Goal: Information Seeking & Learning: Learn about a topic

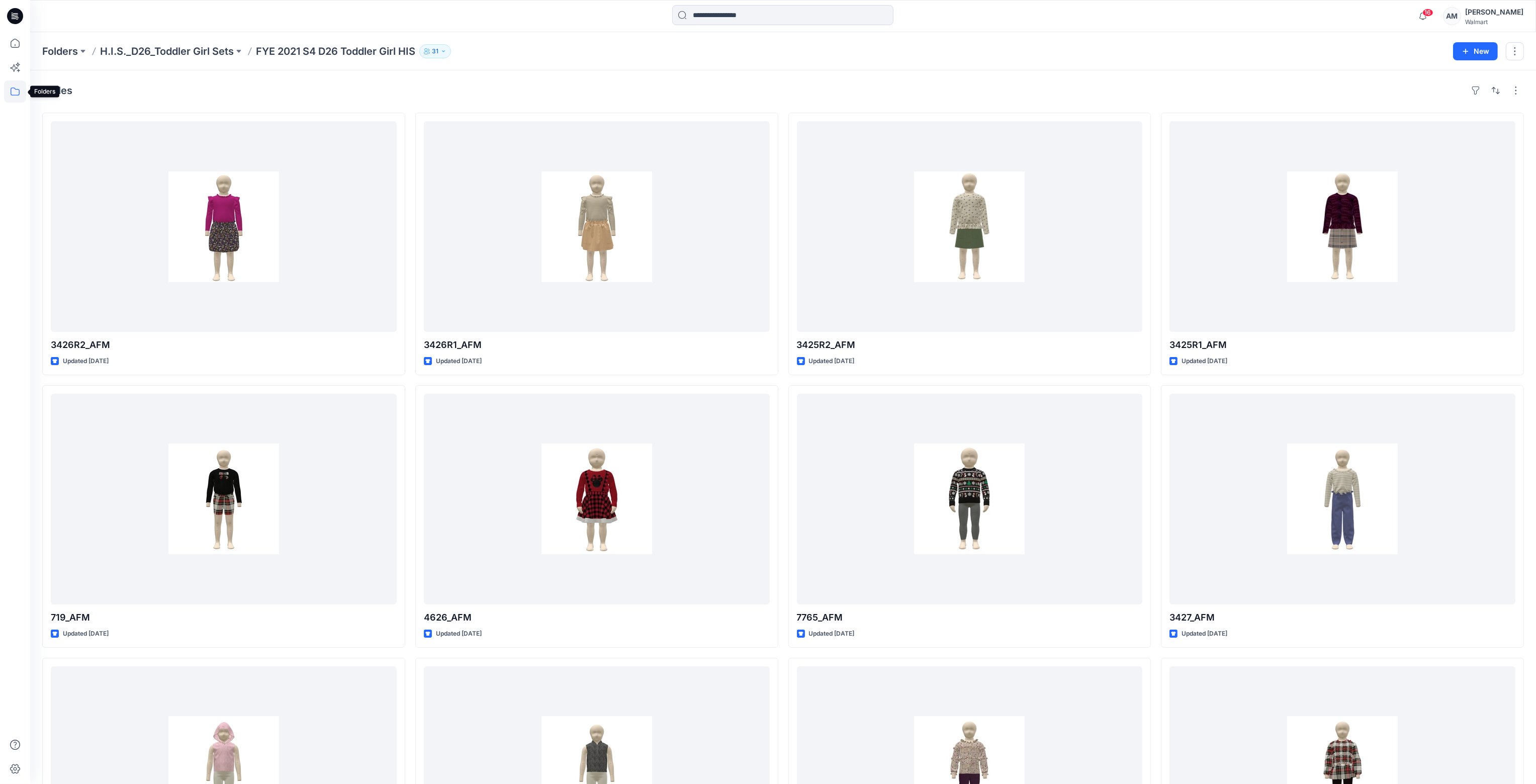
click at [16, 96] on icon at bounding box center [14, 91] width 22 height 22
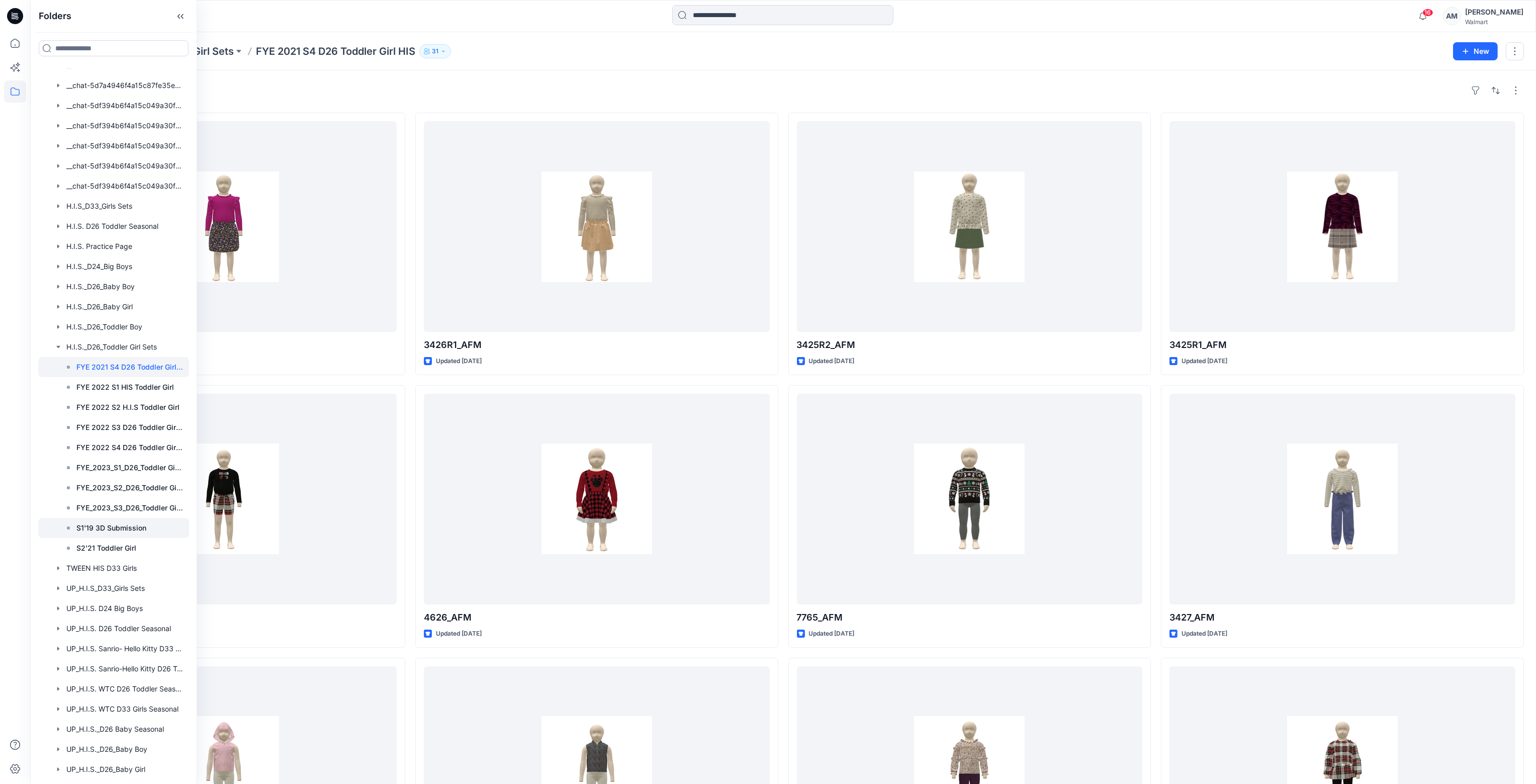
scroll to position [50, 0]
click at [133, 673] on div at bounding box center [114, 671] width 151 height 20
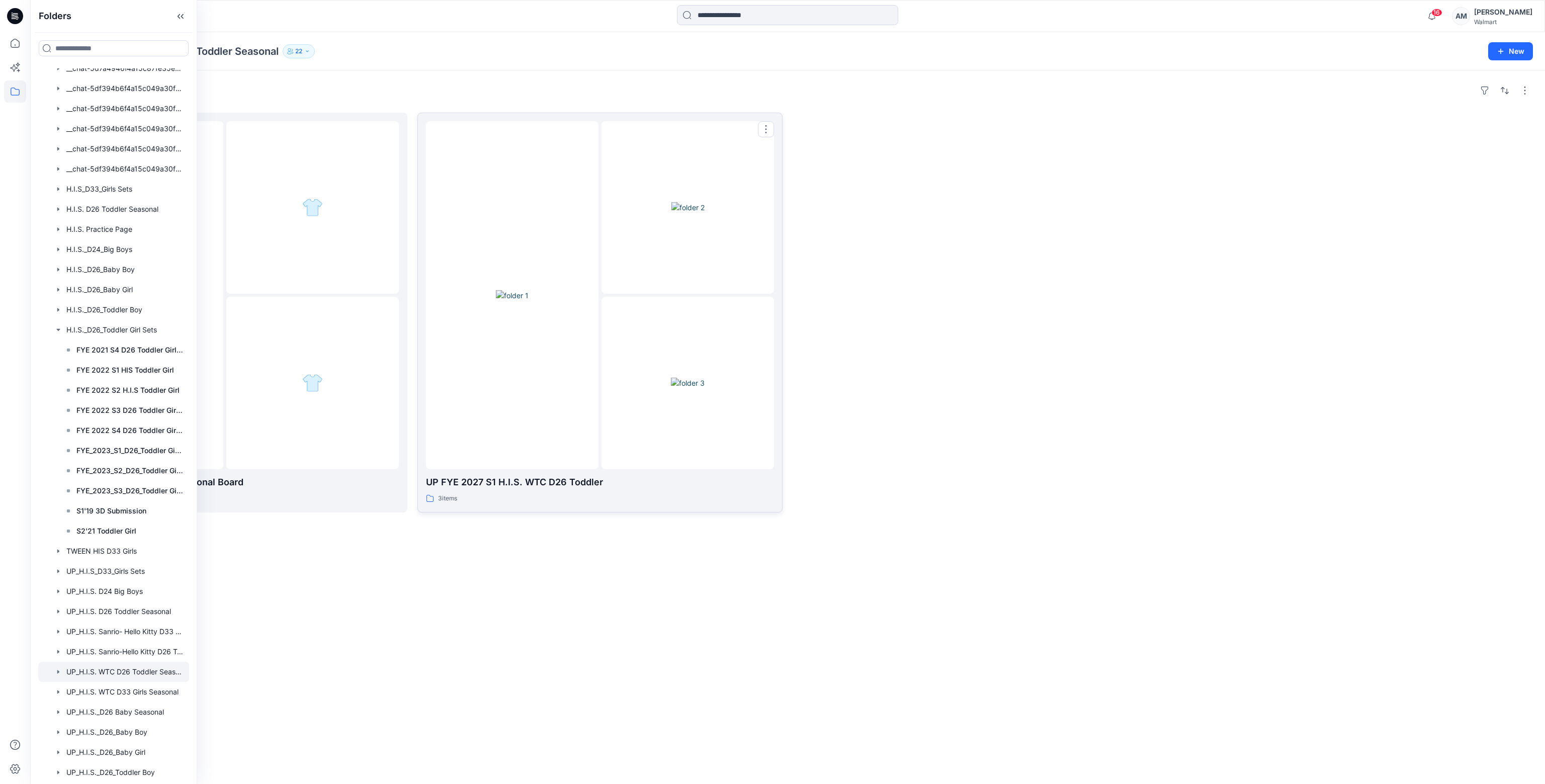
click at [629, 313] on div at bounding box center [687, 383] width 172 height 172
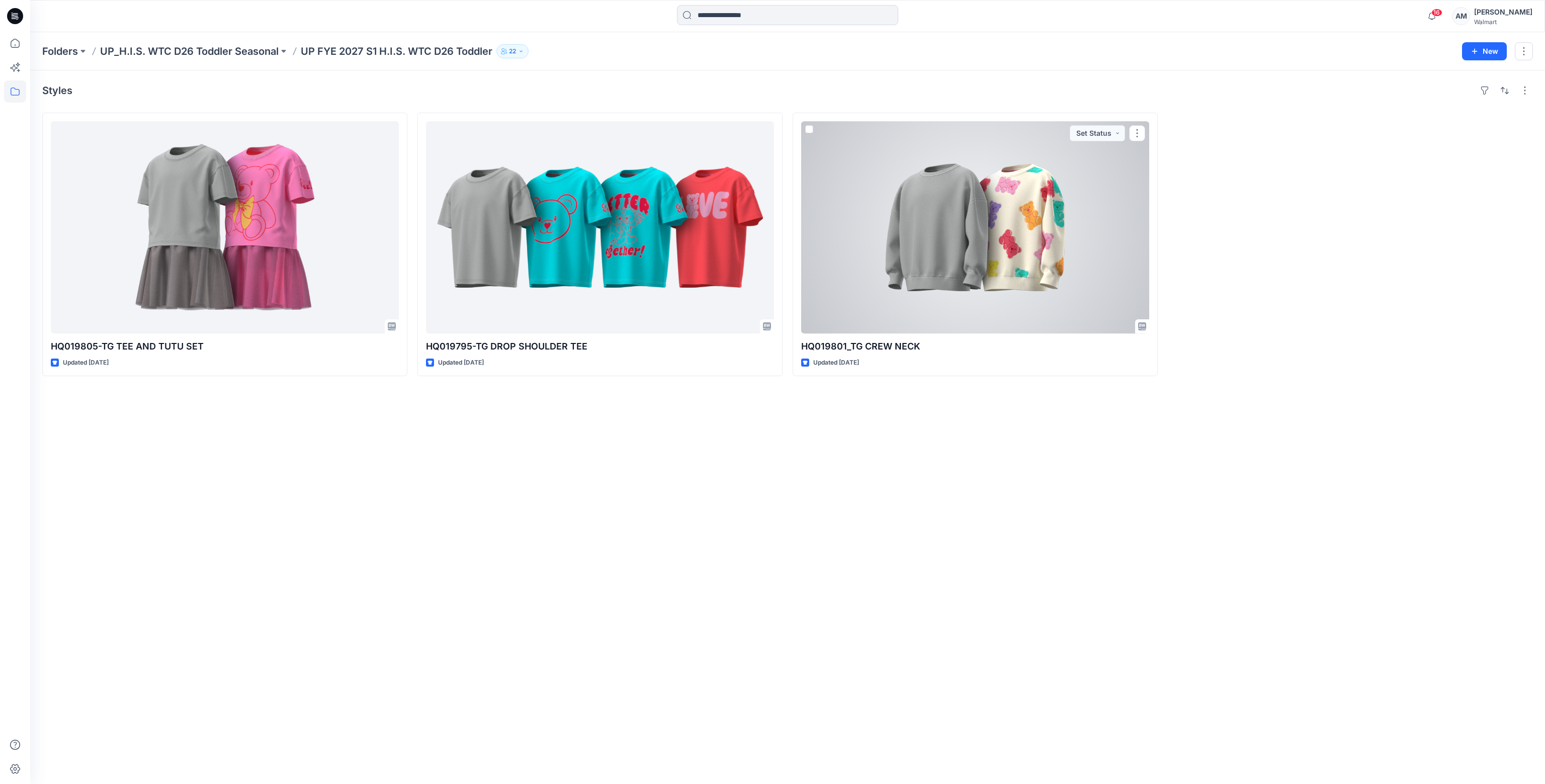
click at [1019, 250] on div at bounding box center [975, 227] width 348 height 212
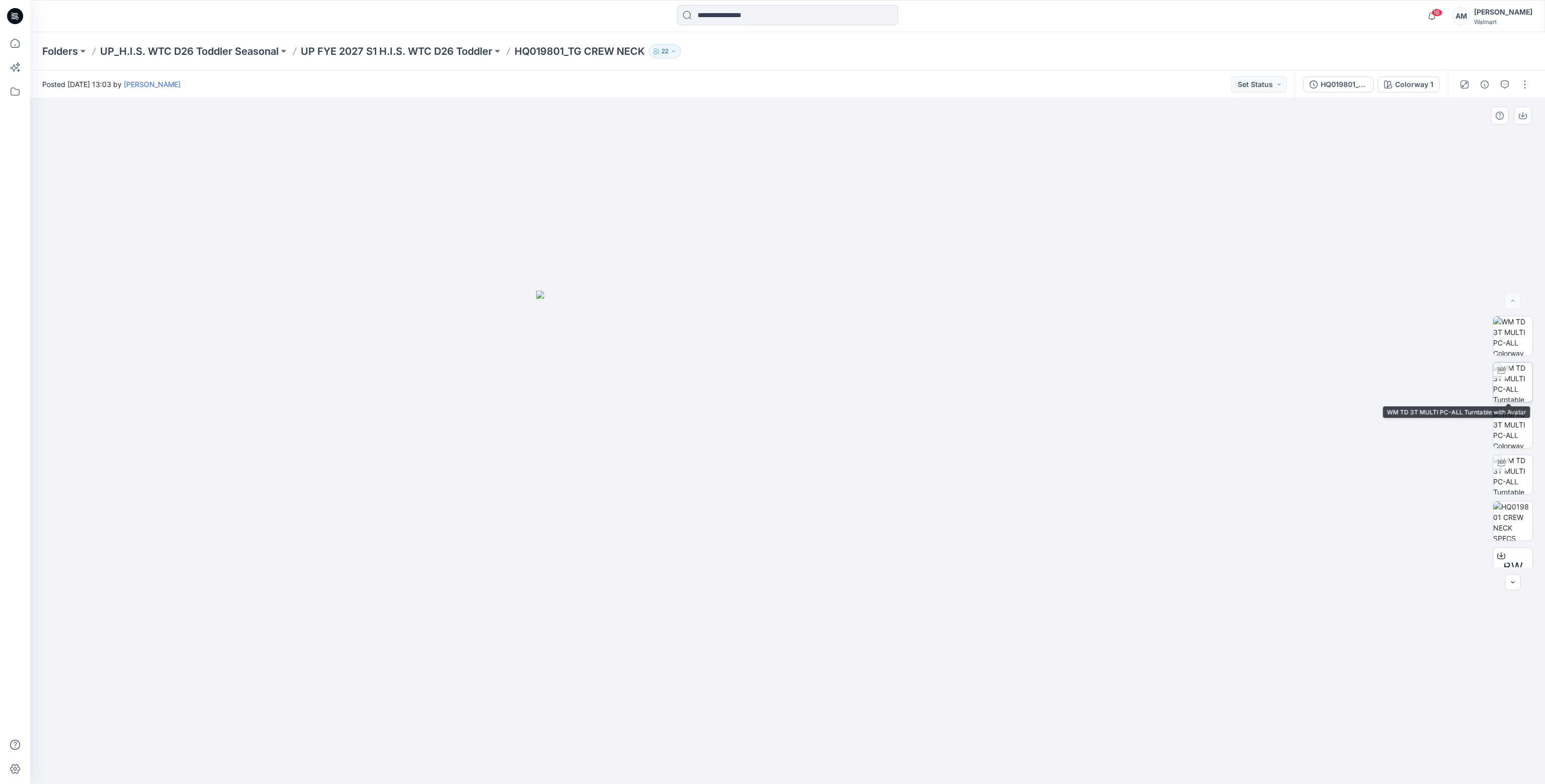
click at [1514, 384] on img at bounding box center [1512, 382] width 39 height 39
click at [62, 50] on p "Folders" at bounding box center [60, 51] width 36 height 14
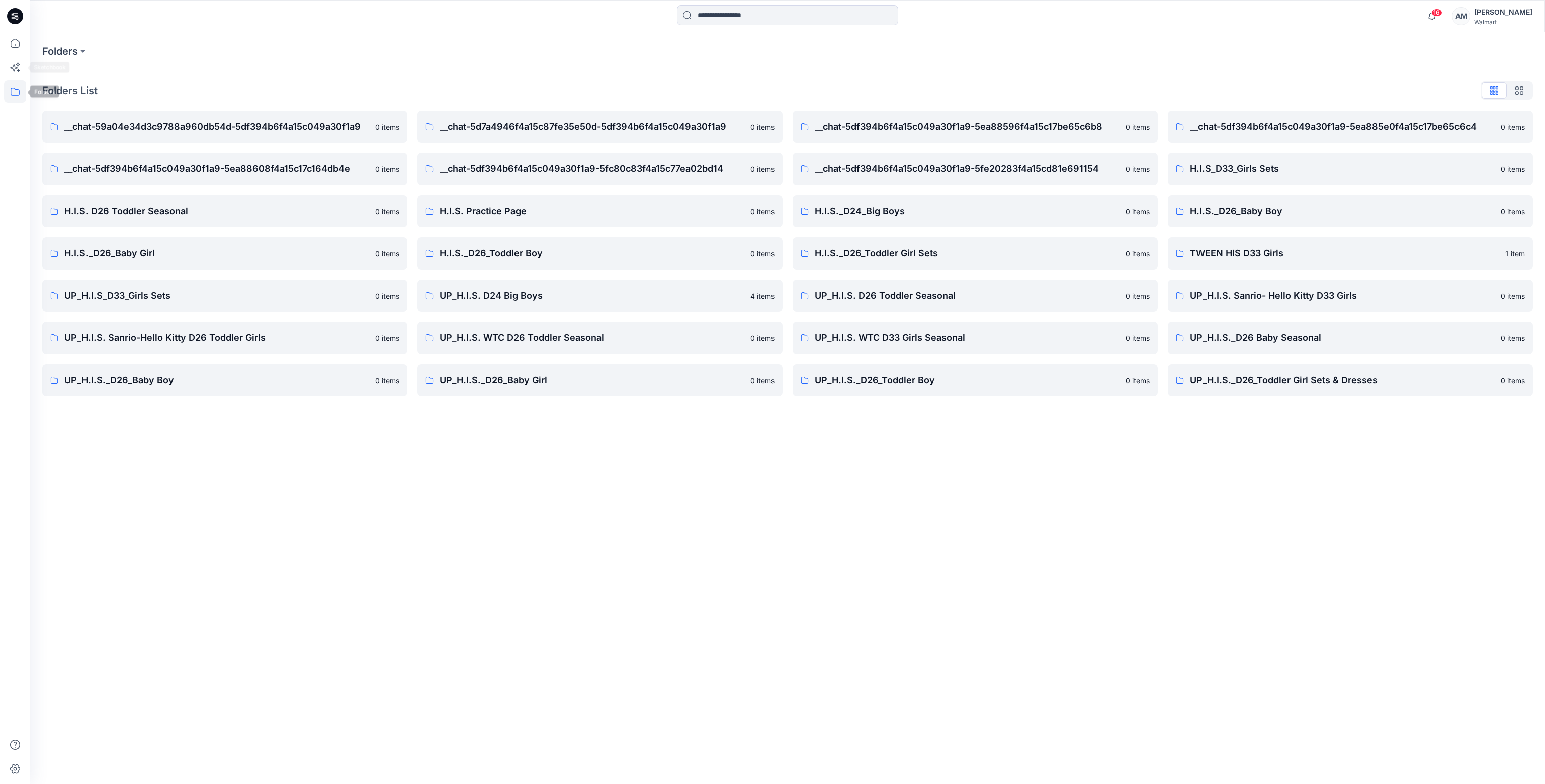
click at [14, 94] on icon at bounding box center [14, 91] width 22 height 22
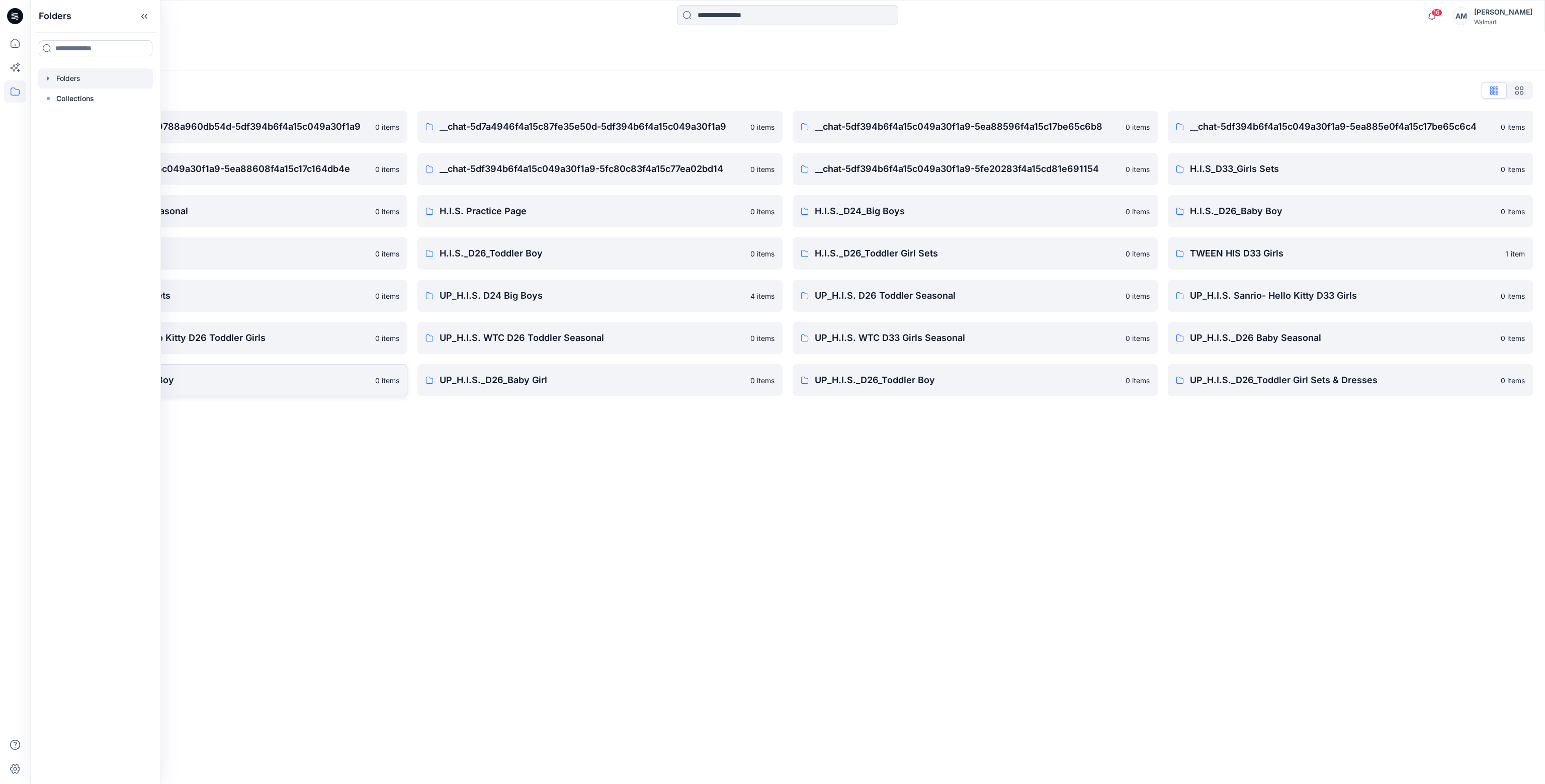
click at [246, 385] on p "UP_H.I.S._D26_Baby Boy" at bounding box center [216, 380] width 305 height 14
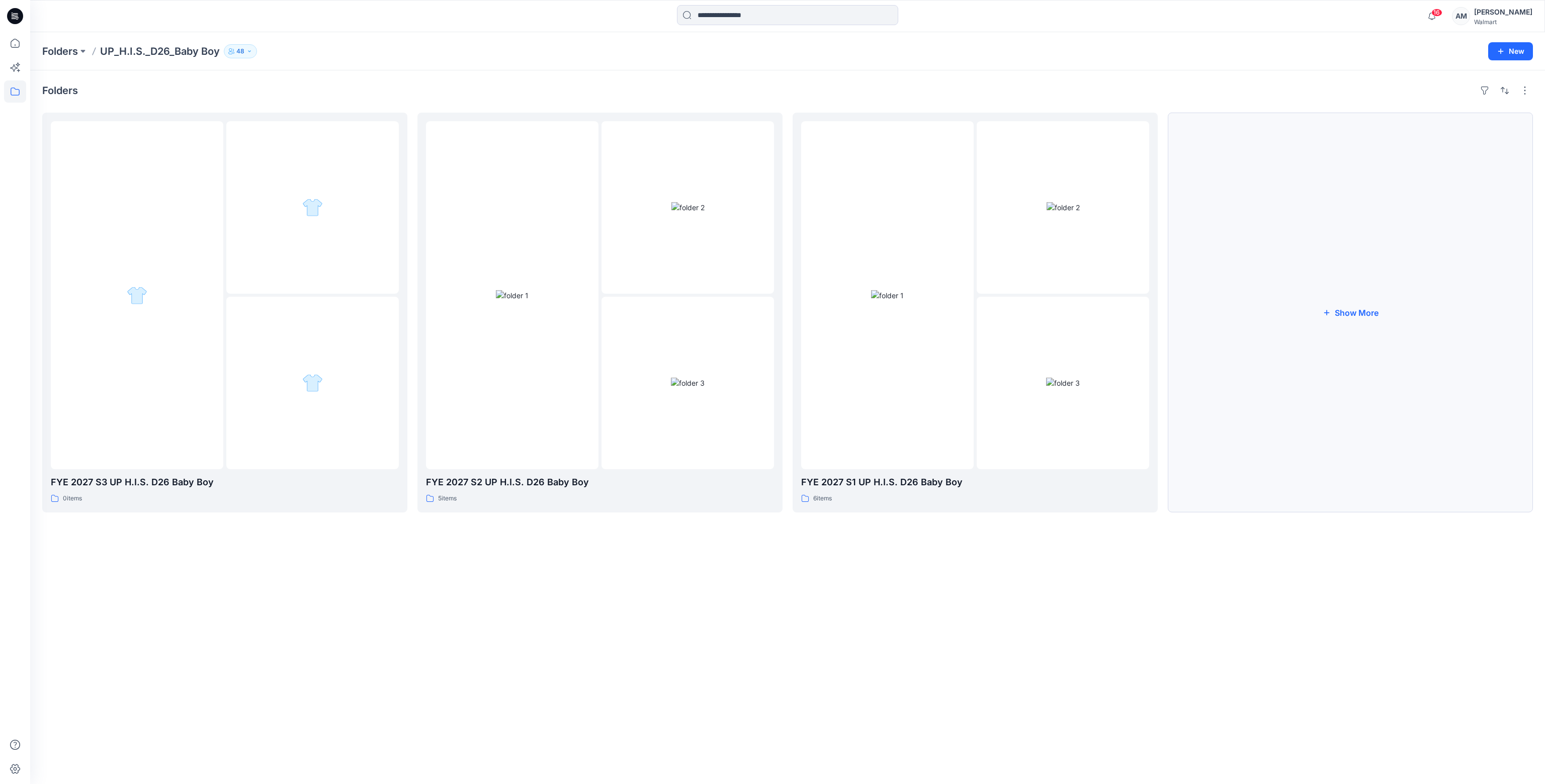
click at [1371, 311] on button "Show More" at bounding box center [1350, 312] width 365 height 400
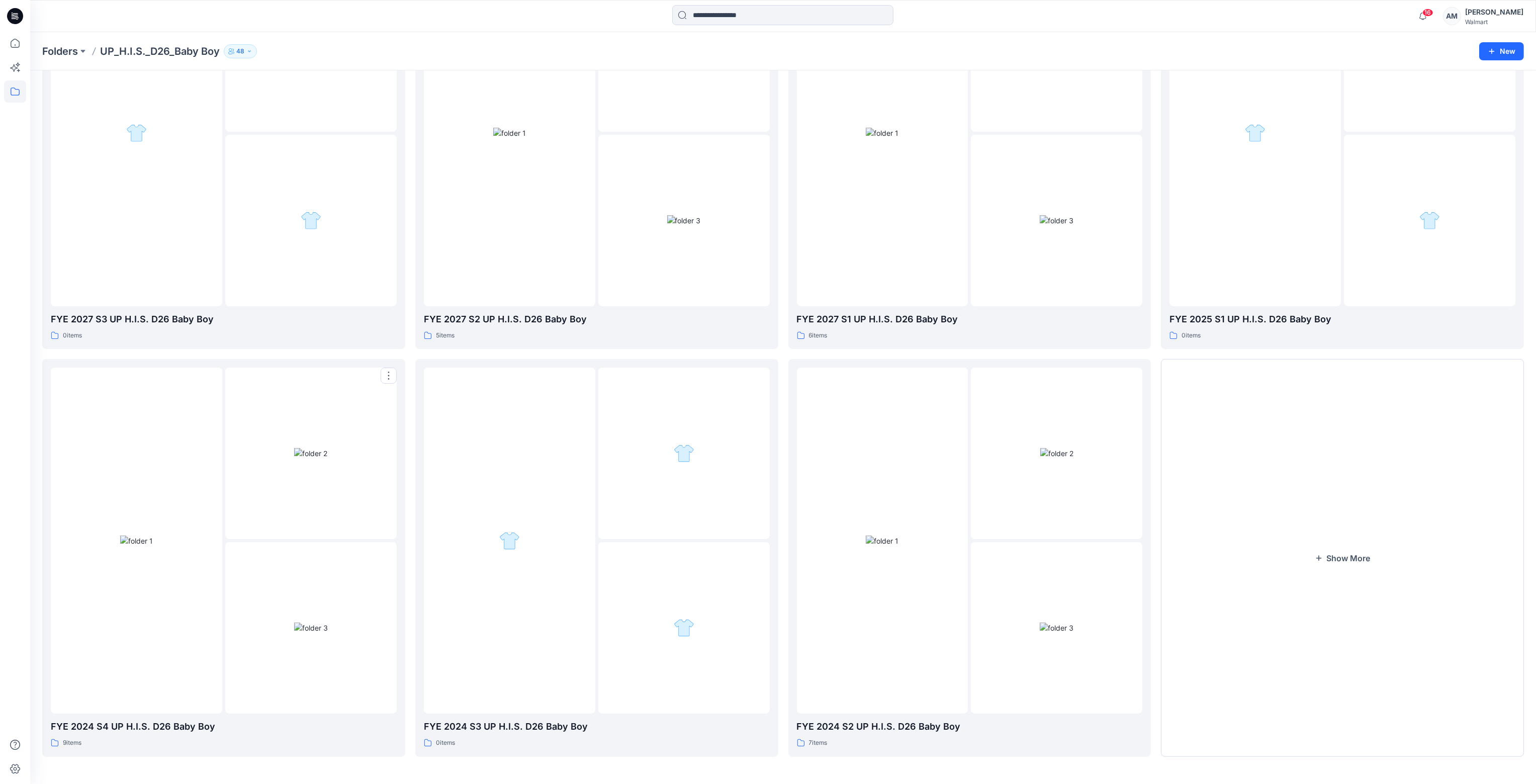
drag, startPoint x: 119, startPoint y: 496, endPoint x: 141, endPoint y: 501, distance: 22.6
click at [120, 536] on img at bounding box center [136, 541] width 33 height 11
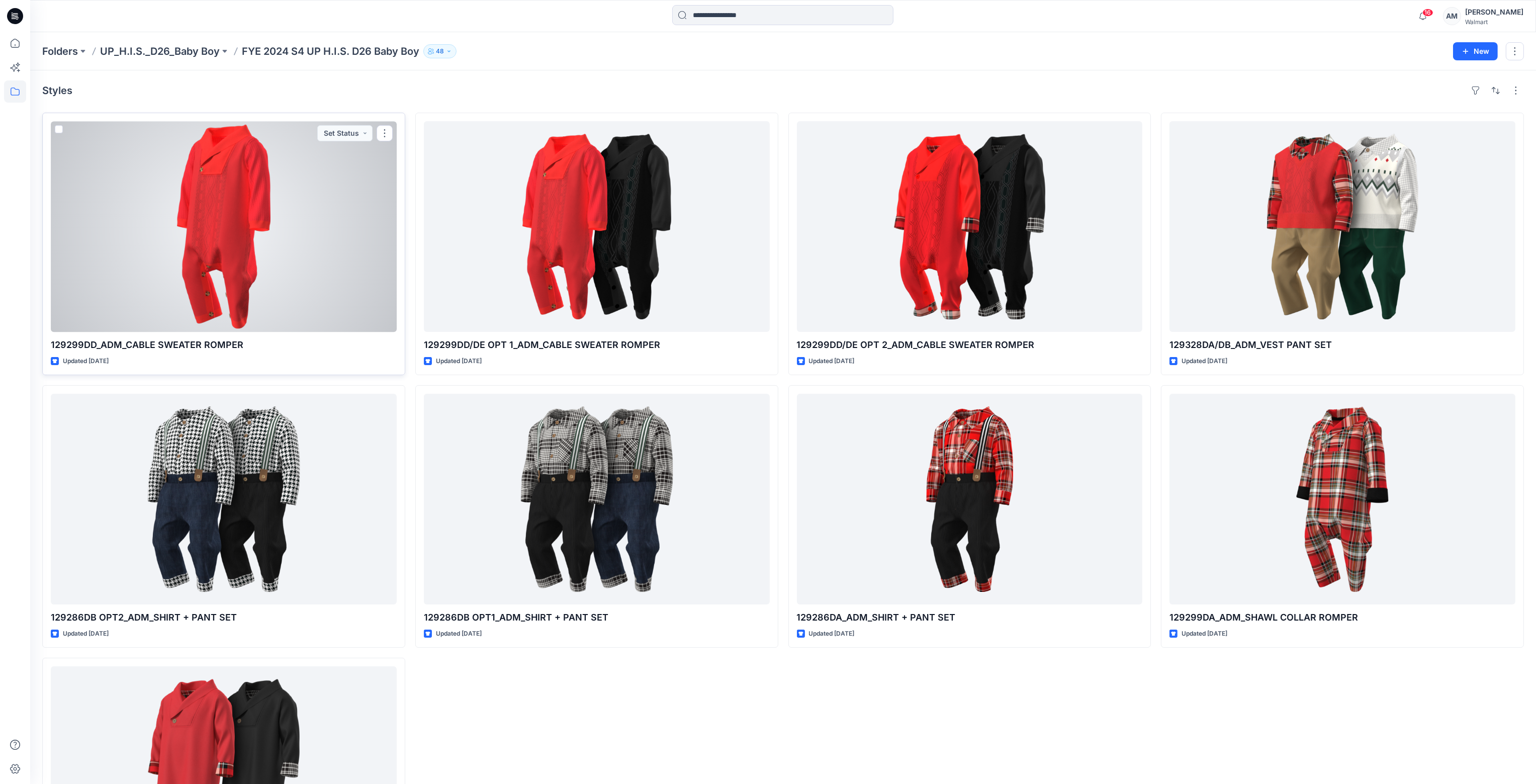
click at [269, 195] on div at bounding box center [224, 226] width 346 height 211
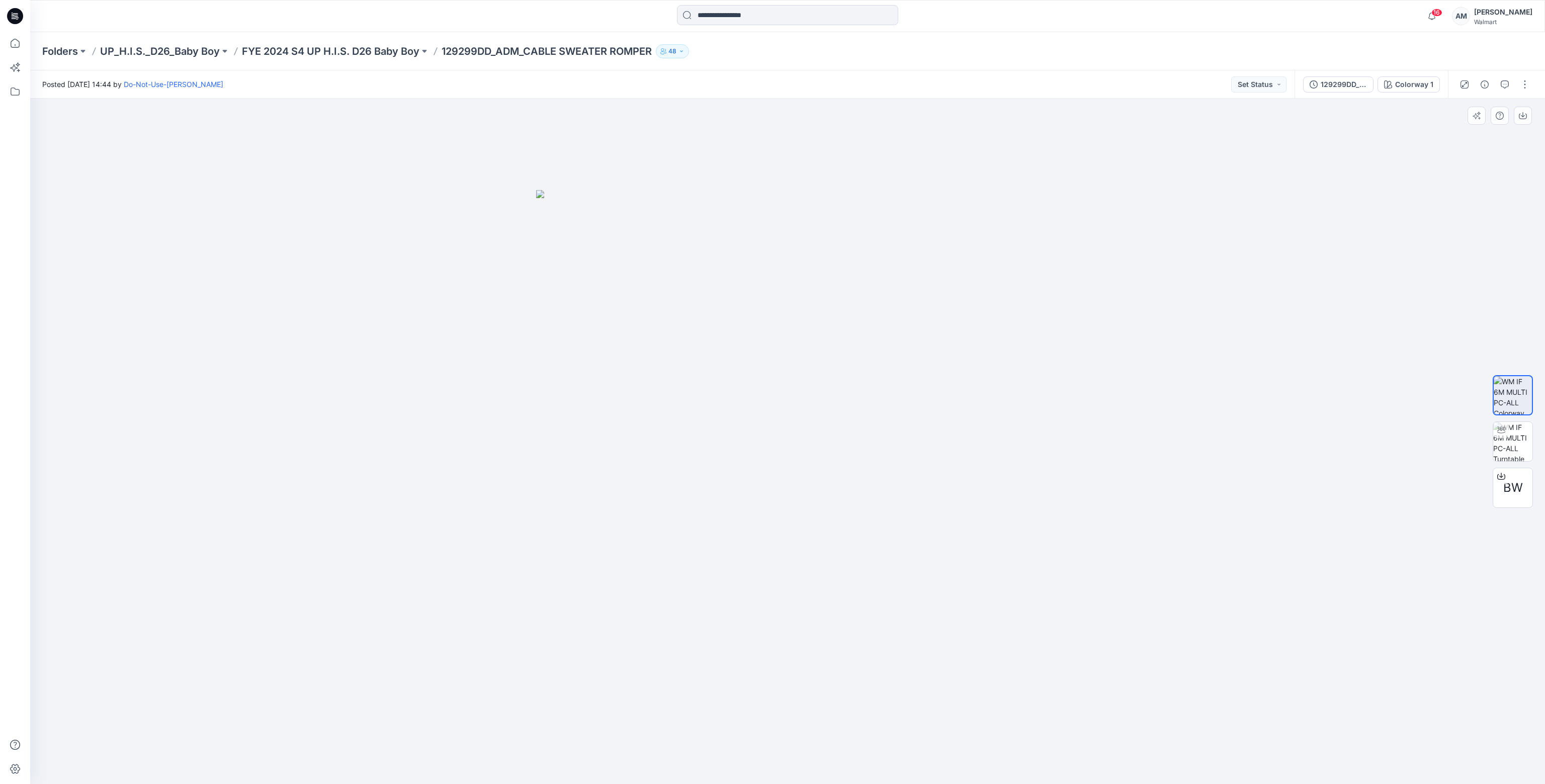
click at [1522, 443] on img at bounding box center [1512, 441] width 39 height 39
drag, startPoint x: 745, startPoint y: 554, endPoint x: 656, endPoint y: 556, distance: 89.0
click at [656, 556] on div at bounding box center [787, 441] width 1515 height 685
drag, startPoint x: 752, startPoint y: 481, endPoint x: 799, endPoint y: 489, distance: 47.7
click at [799, 489] on div at bounding box center [787, 441] width 1515 height 685
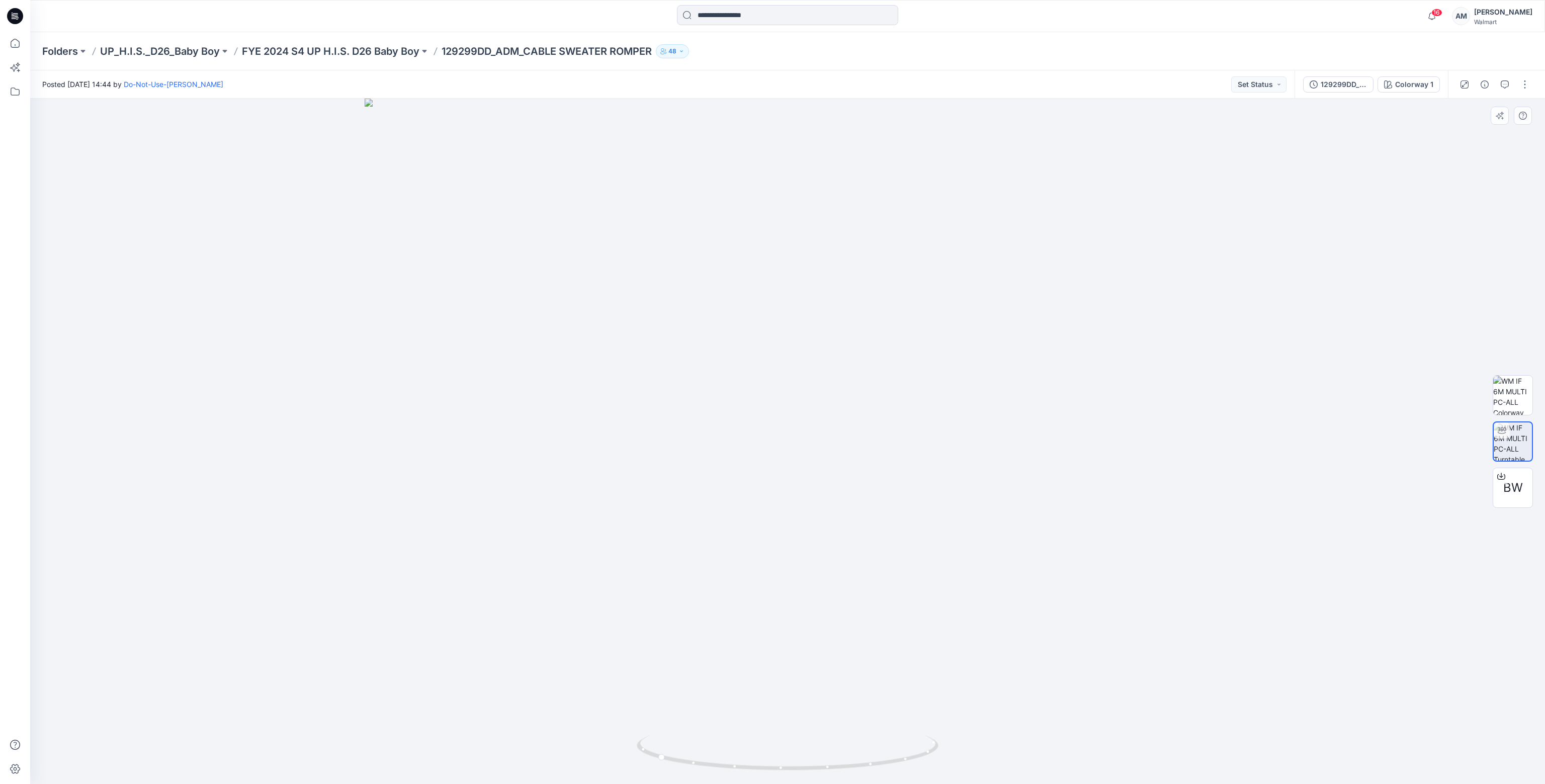
drag, startPoint x: 792, startPoint y: 275, endPoint x: 799, endPoint y: 551, distance: 276.1
click at [800, 554] on img at bounding box center [788, 441] width 846 height 685
drag, startPoint x: 721, startPoint y: 522, endPoint x: 963, endPoint y: 531, distance: 242.2
click at [1045, 531] on img at bounding box center [788, 441] width 846 height 685
drag, startPoint x: 902, startPoint y: 528, endPoint x: 762, endPoint y: 651, distance: 186.4
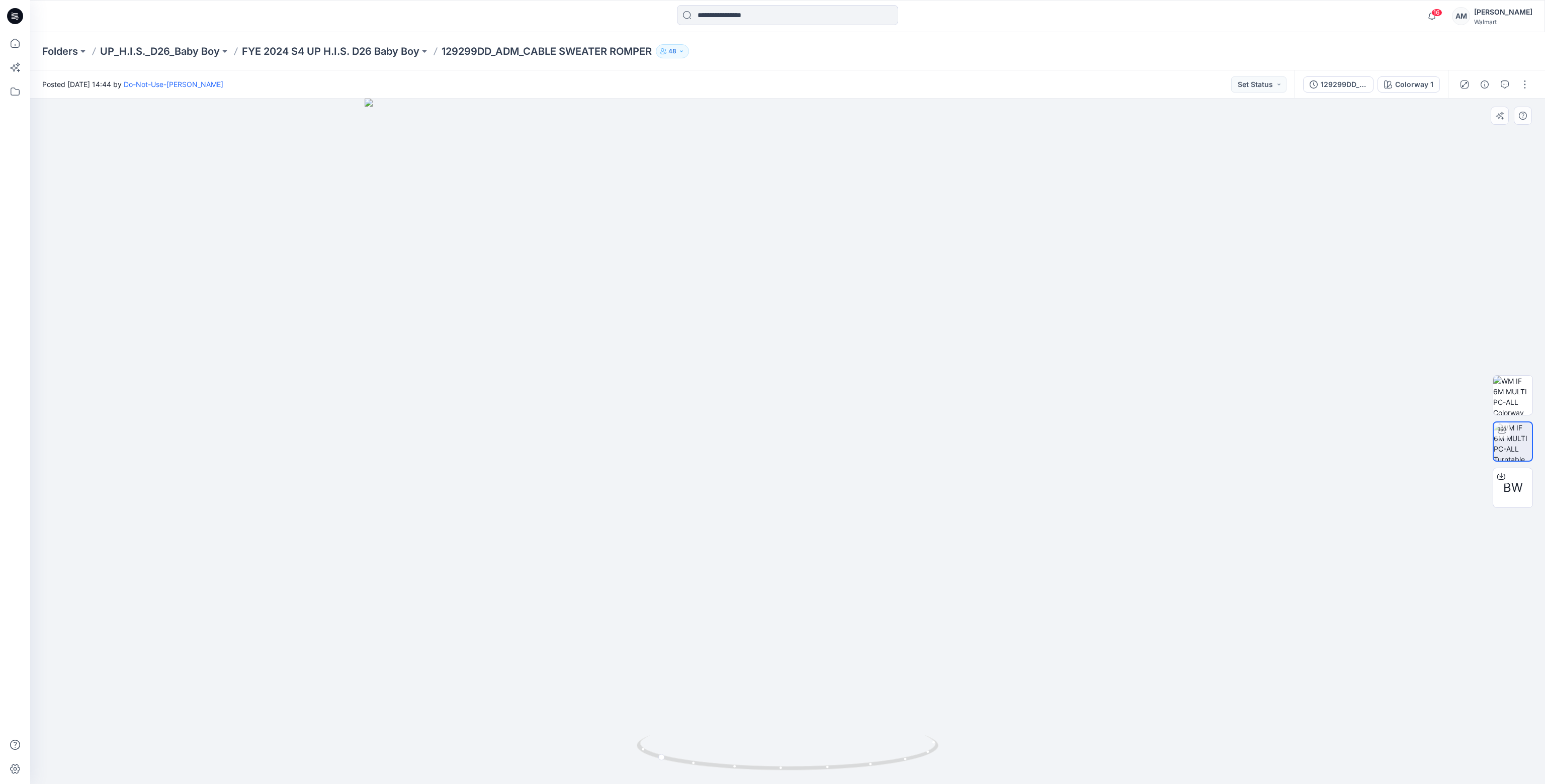
click at [745, 566] on img at bounding box center [788, 441] width 846 height 685
drag, startPoint x: 739, startPoint y: 747, endPoint x: 819, endPoint y: 756, distance: 80.5
click at [863, 767] on icon at bounding box center [789, 754] width 304 height 38
click at [351, 45] on p "FYE 2024 S4 UP H.I.S. D26 Baby Boy" at bounding box center [331, 51] width 177 height 14
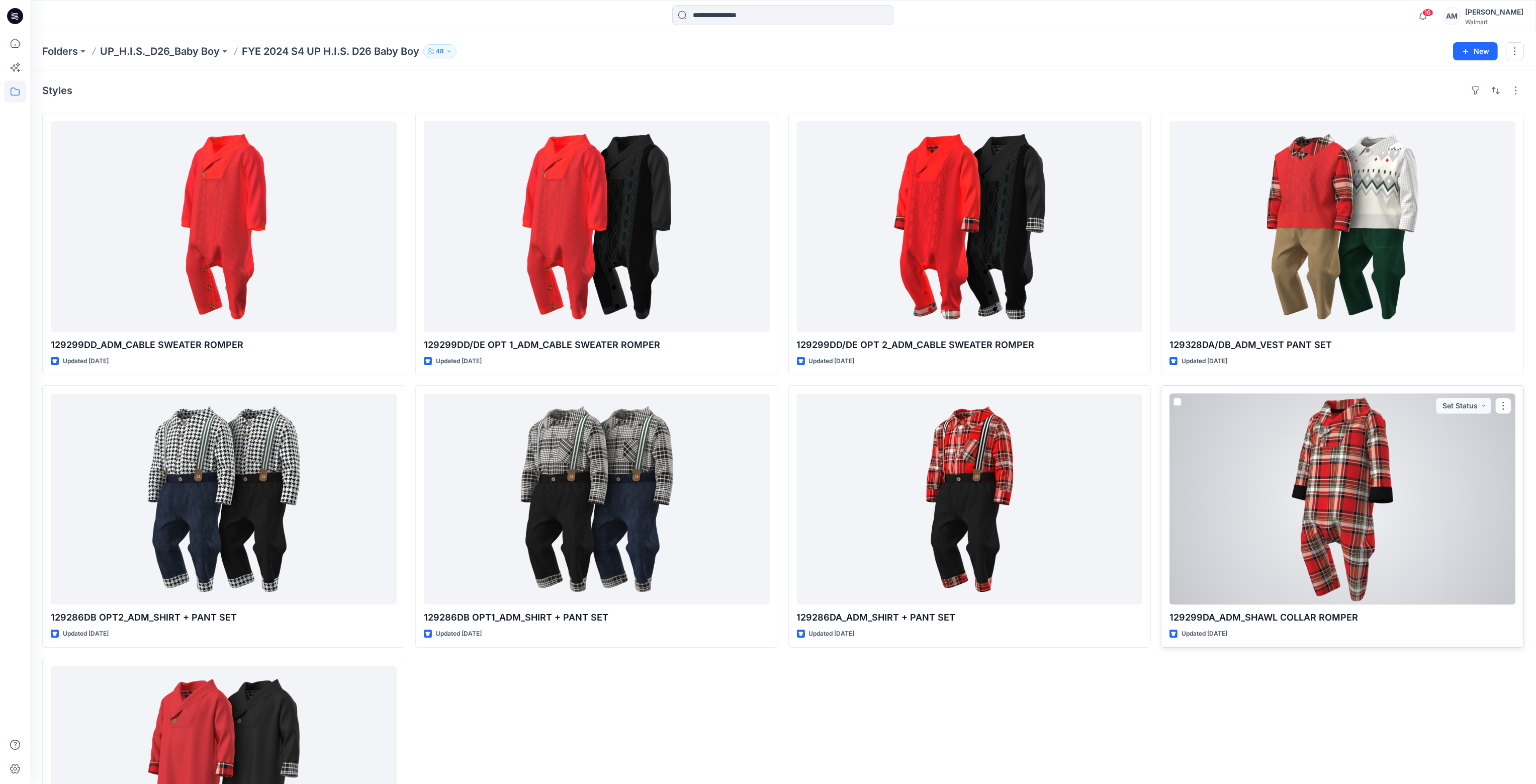
click at [1359, 490] on div at bounding box center [1342, 499] width 346 height 211
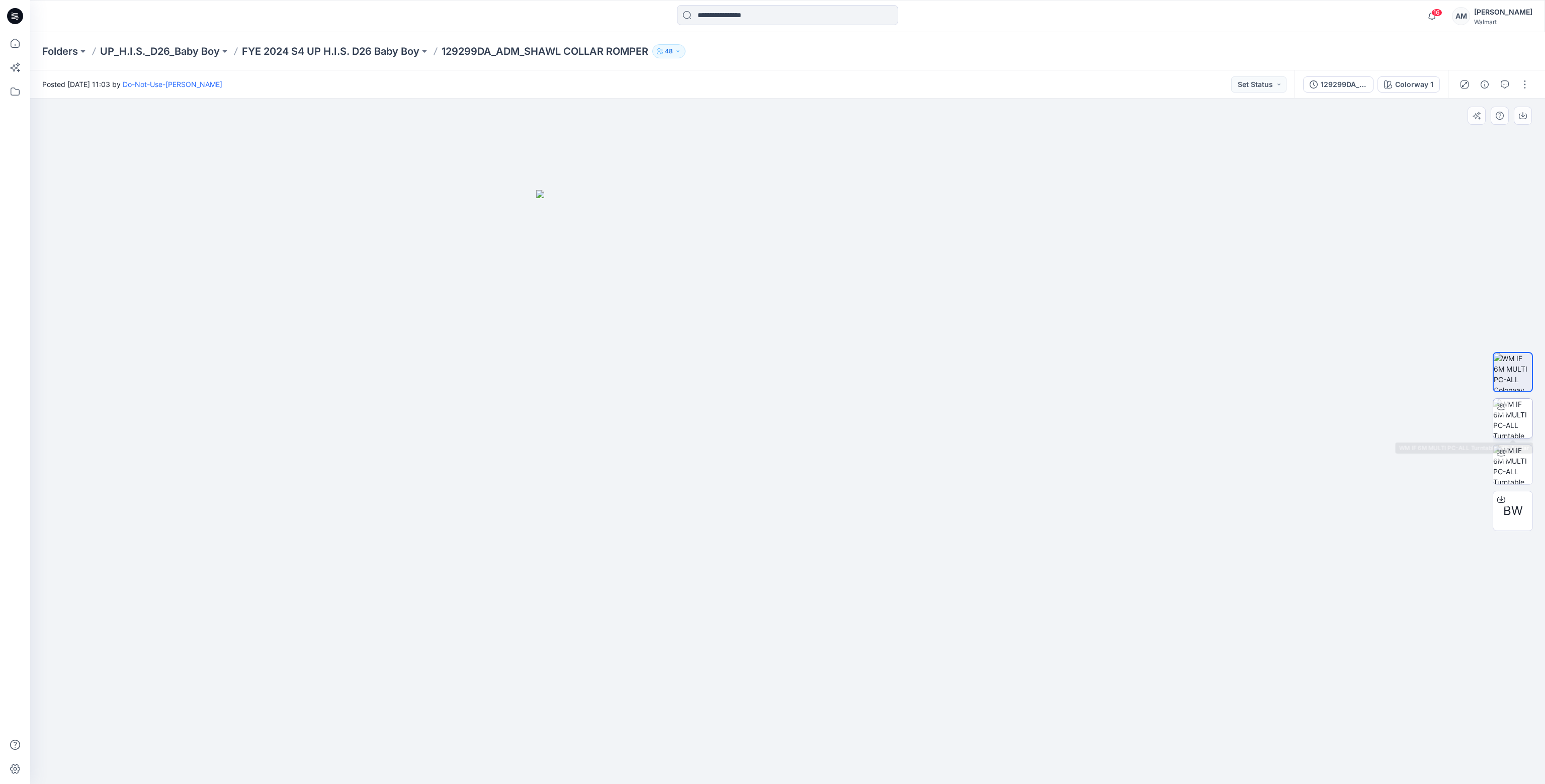
click at [1520, 426] on img at bounding box center [1512, 418] width 39 height 39
drag, startPoint x: 793, startPoint y: 763, endPoint x: 938, endPoint y: 748, distance: 145.8
click at [938, 748] on icon at bounding box center [789, 754] width 304 height 38
drag, startPoint x: 871, startPoint y: 255, endPoint x: 855, endPoint y: 353, distance: 99.3
click at [855, 353] on img at bounding box center [787, 441] width 804 height 685
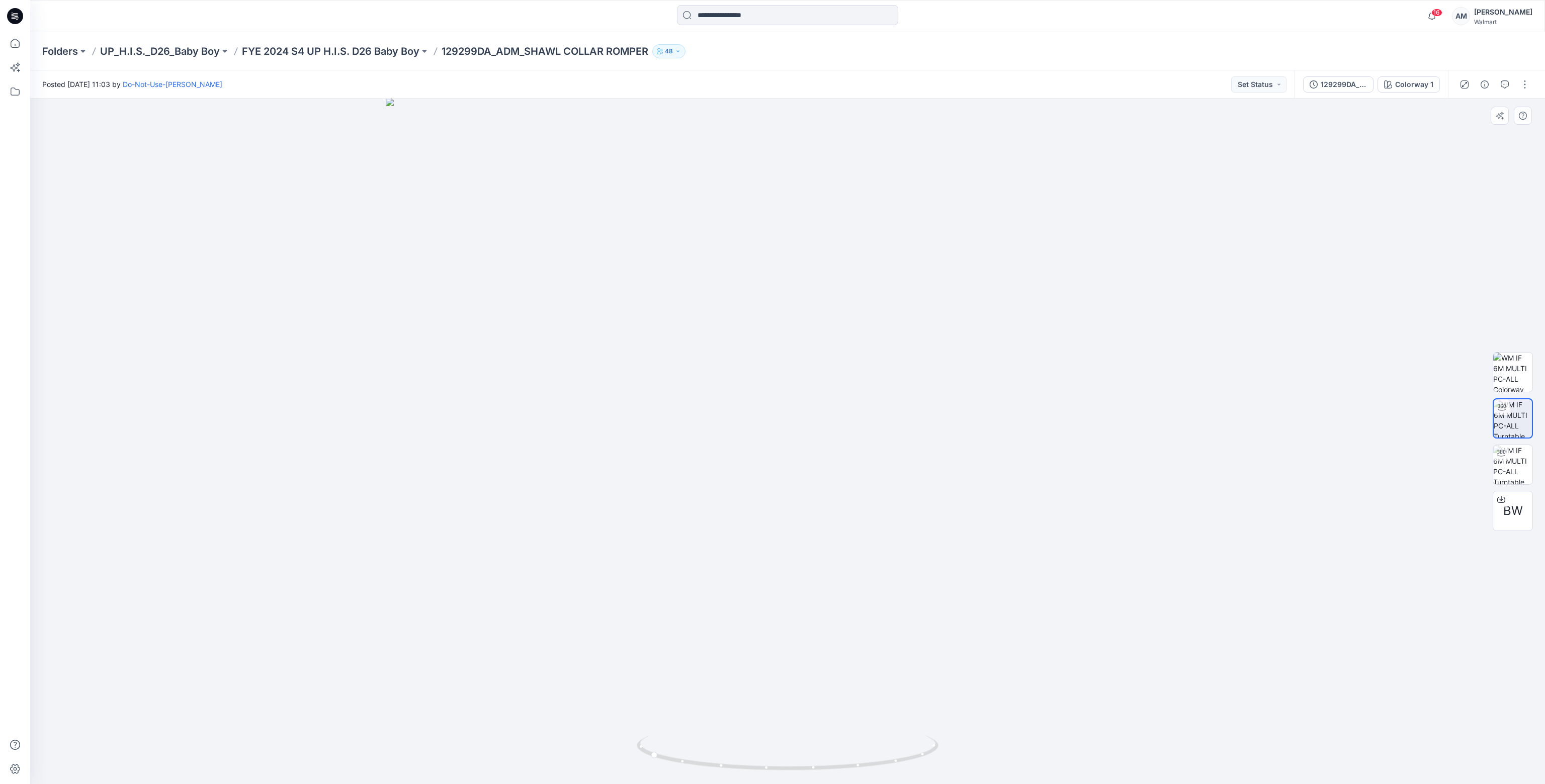
drag, startPoint x: 843, startPoint y: 416, endPoint x: 808, endPoint y: 429, distance: 37.3
click at [808, 429] on img at bounding box center [787, 441] width 804 height 686
drag, startPoint x: 891, startPoint y: 373, endPoint x: 854, endPoint y: 399, distance: 45.2
click at [855, 395] on img at bounding box center [787, 441] width 804 height 685
drag, startPoint x: 810, startPoint y: 770, endPoint x: 791, endPoint y: 773, distance: 19.2
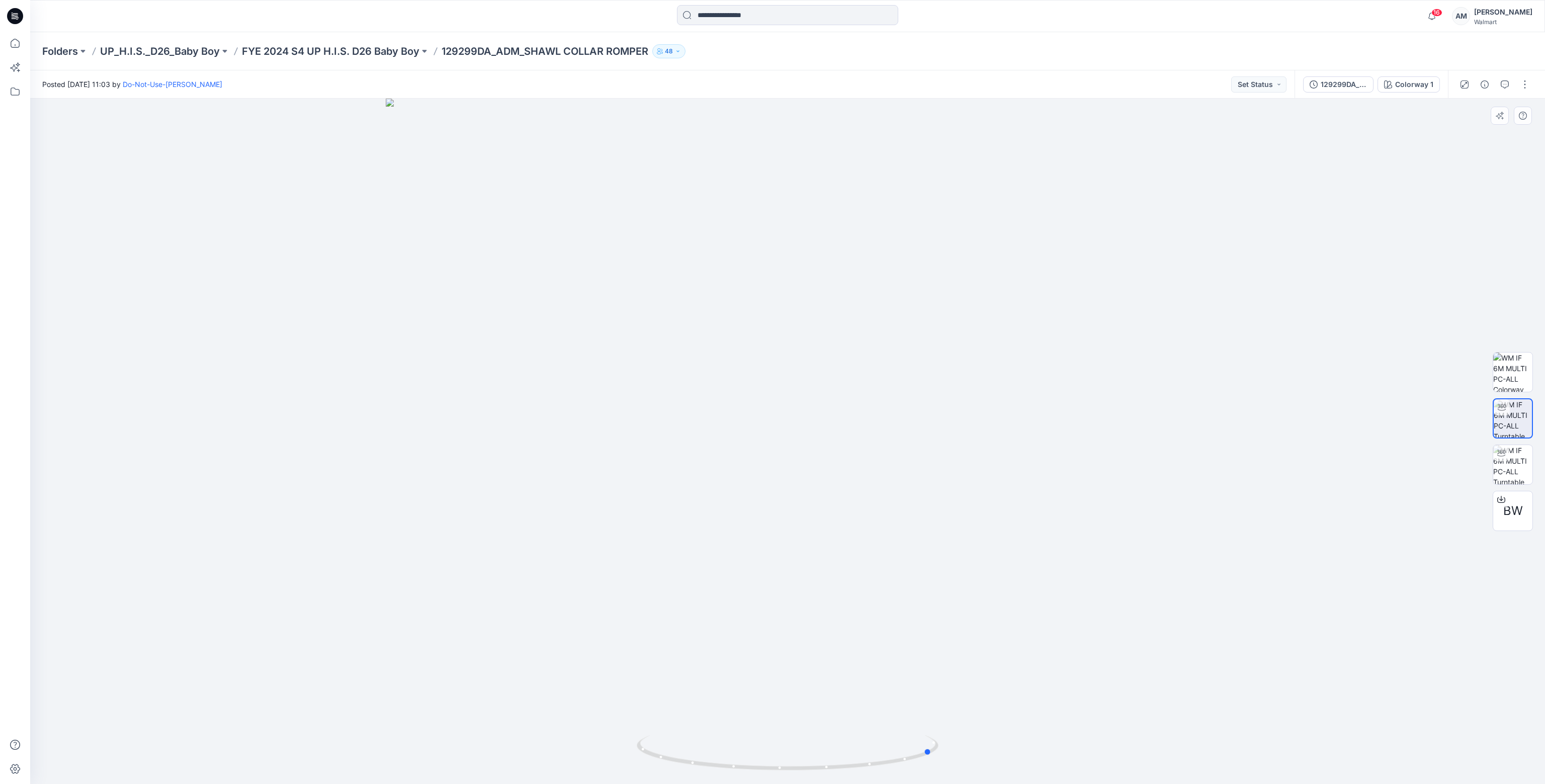
click at [791, 773] on div at bounding box center [787, 759] width 302 height 50
click at [192, 47] on p "UP_H.I.S._D26_Baby Boy" at bounding box center [160, 51] width 119 height 14
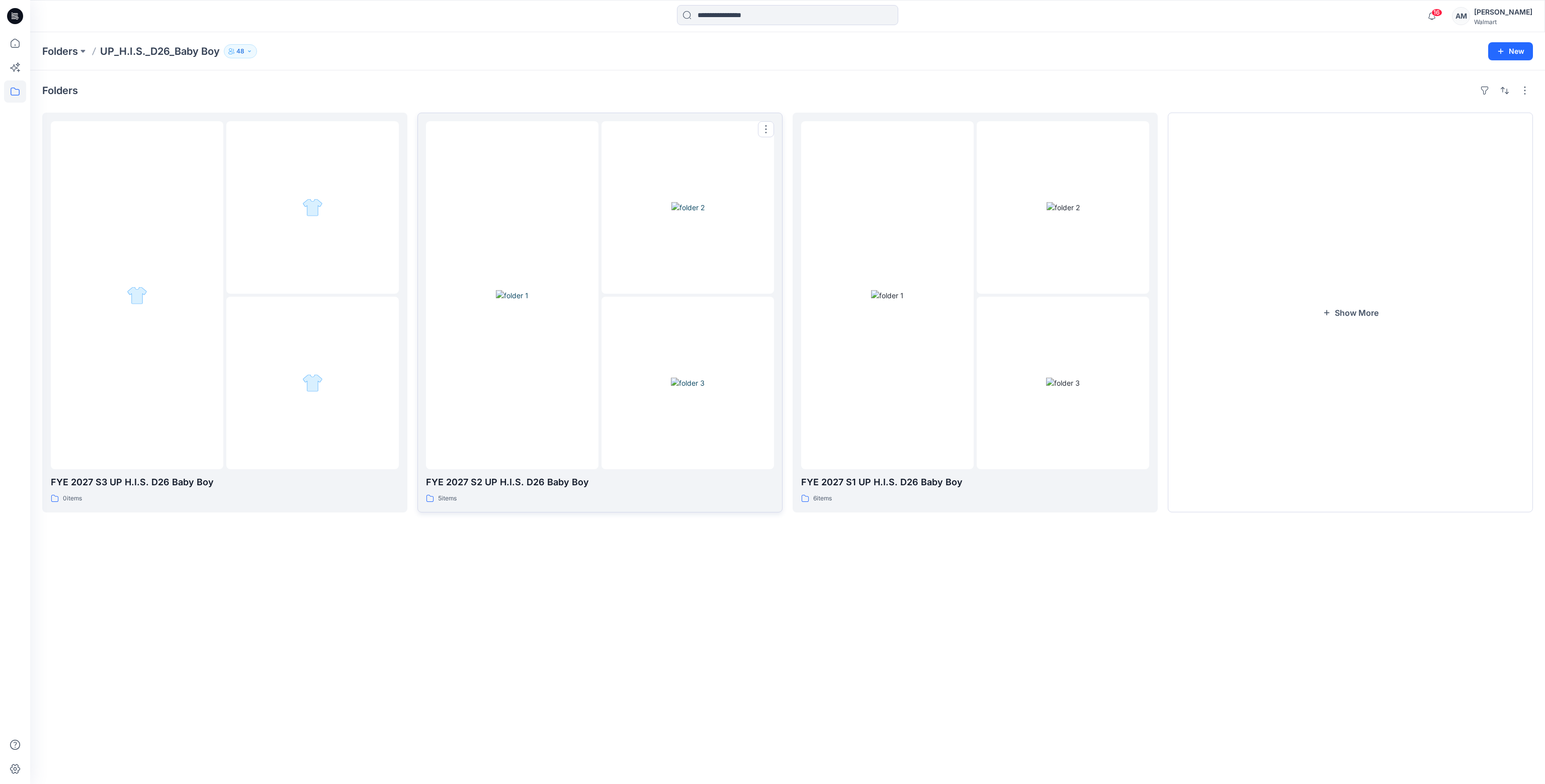
click at [577, 291] on div at bounding box center [512, 295] width 172 height 348
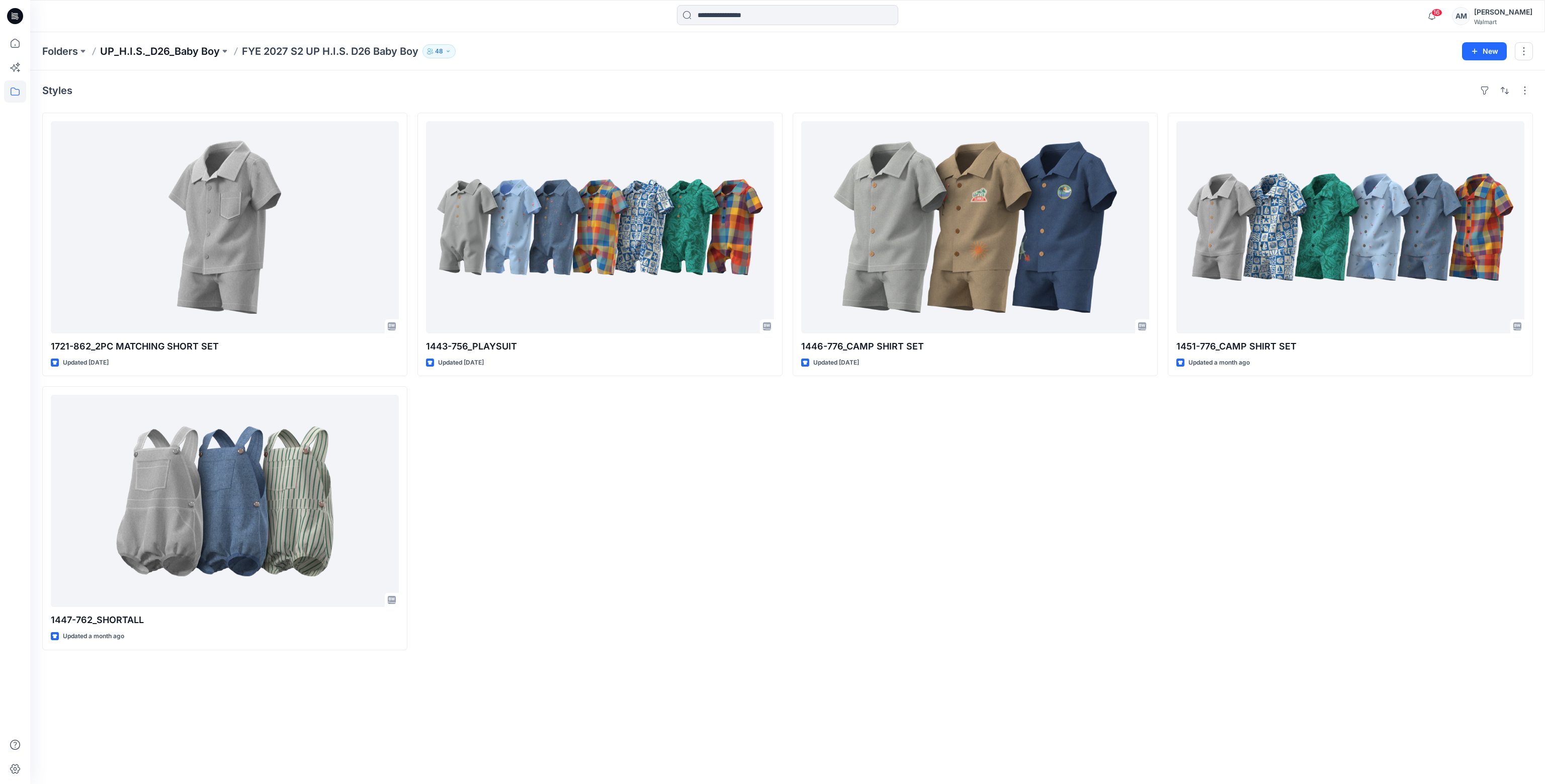
click at [189, 50] on p "UP_H.I.S._D26_Baby Boy" at bounding box center [160, 51] width 119 height 14
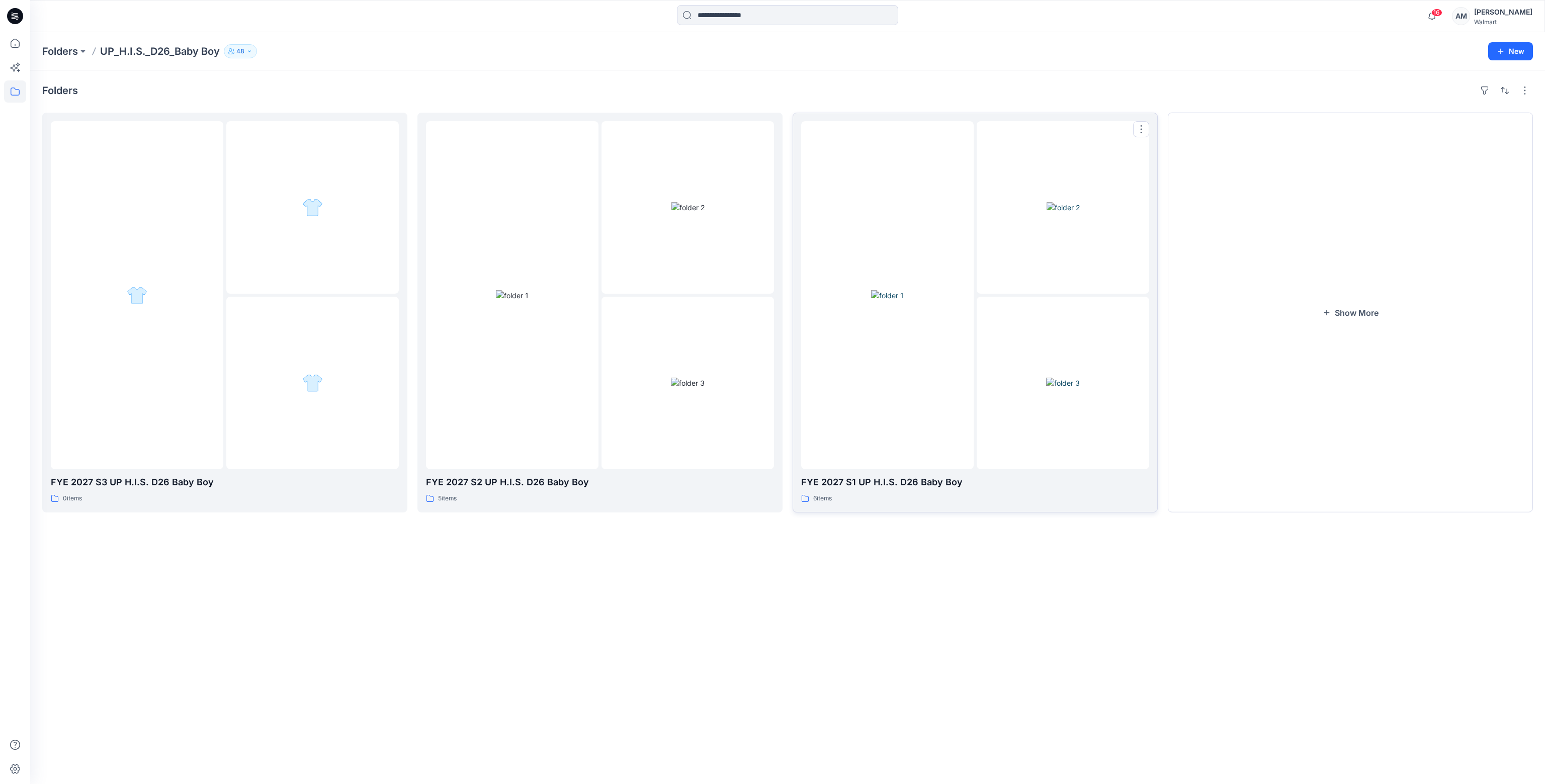
click at [978, 377] on div at bounding box center [1063, 383] width 172 height 172
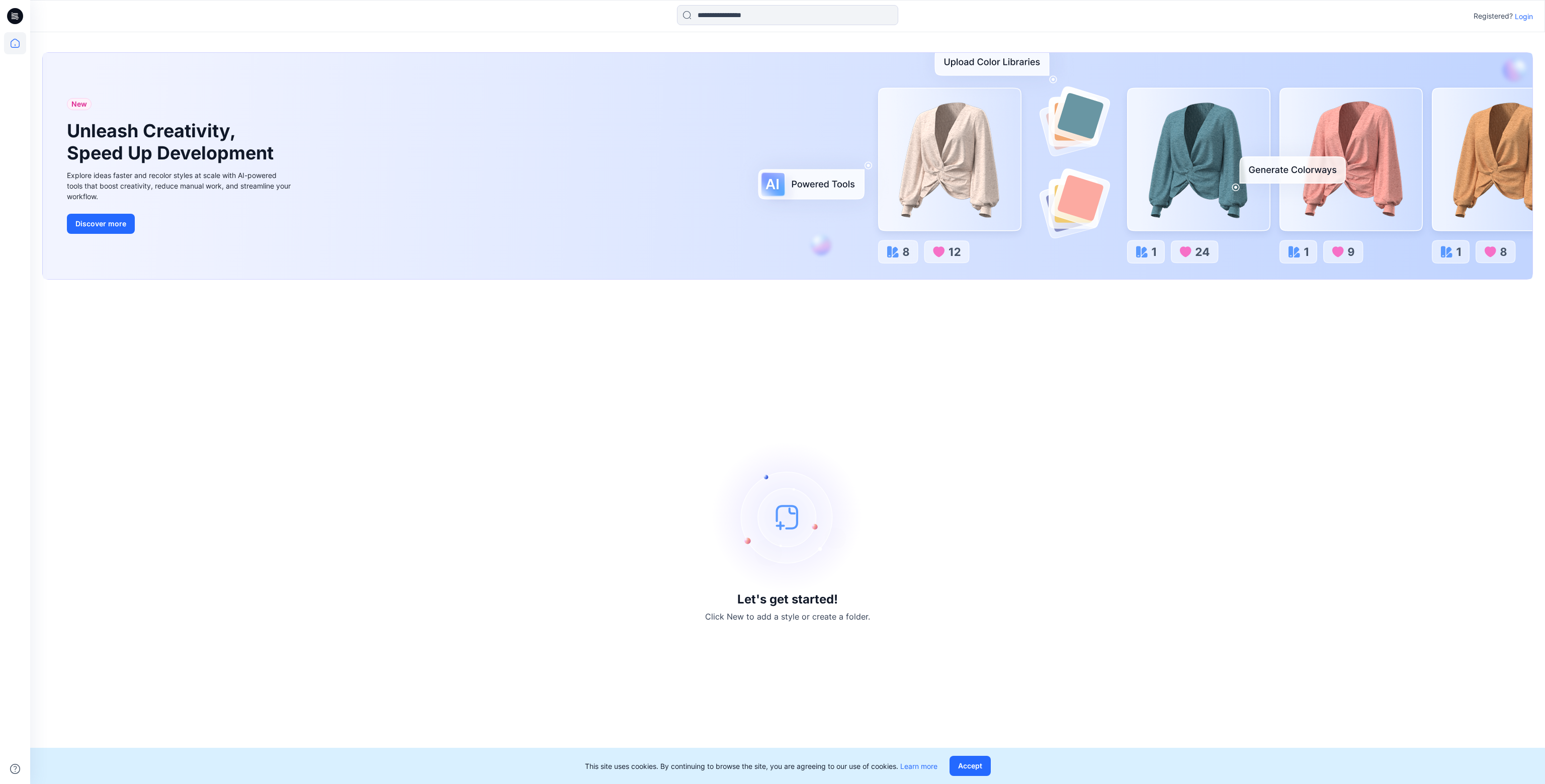
click at [1524, 14] on p "Login" at bounding box center [1524, 16] width 18 height 11
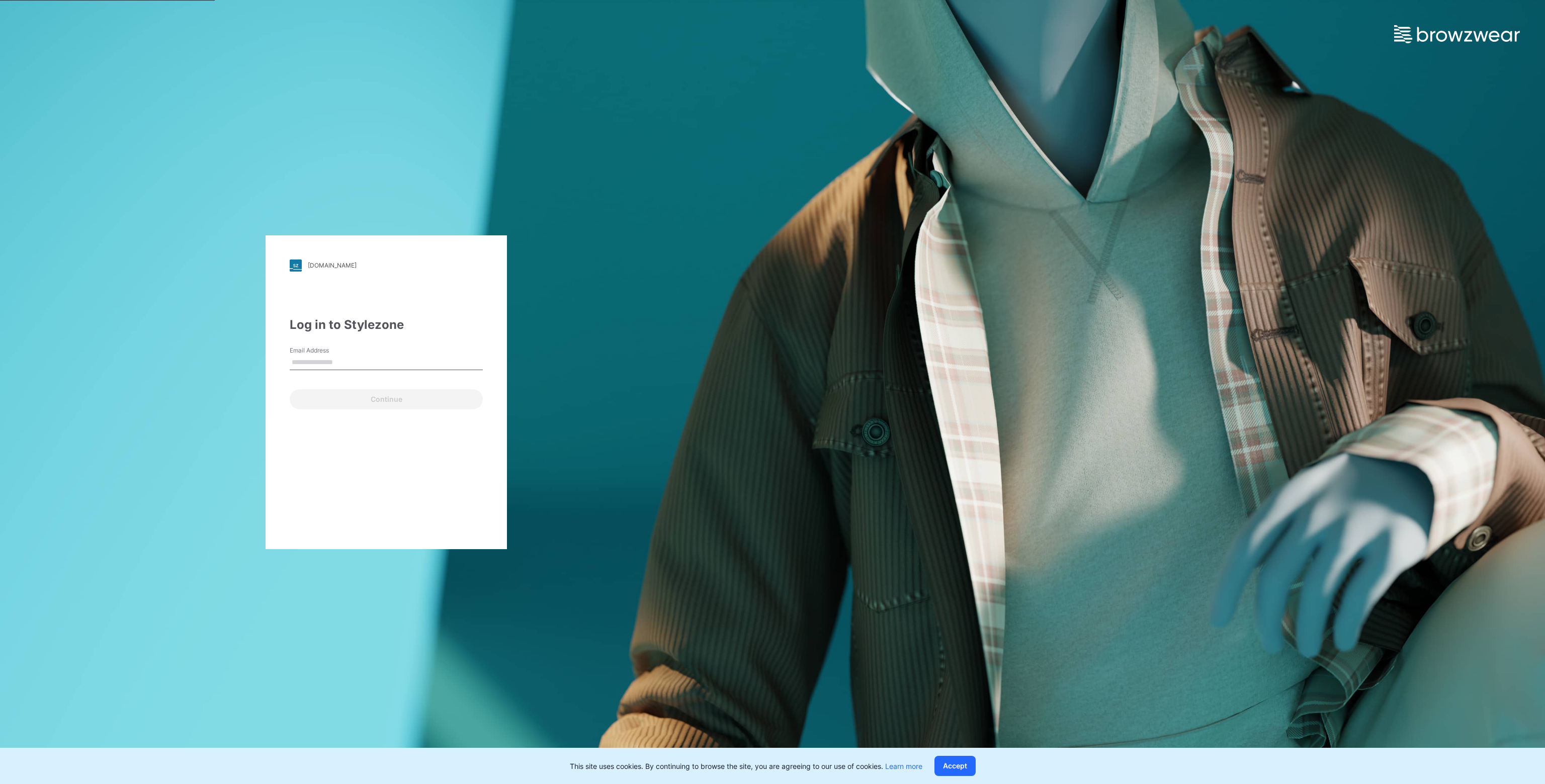
type input "**********"
click at [378, 398] on button "Continue" at bounding box center [386, 399] width 193 height 20
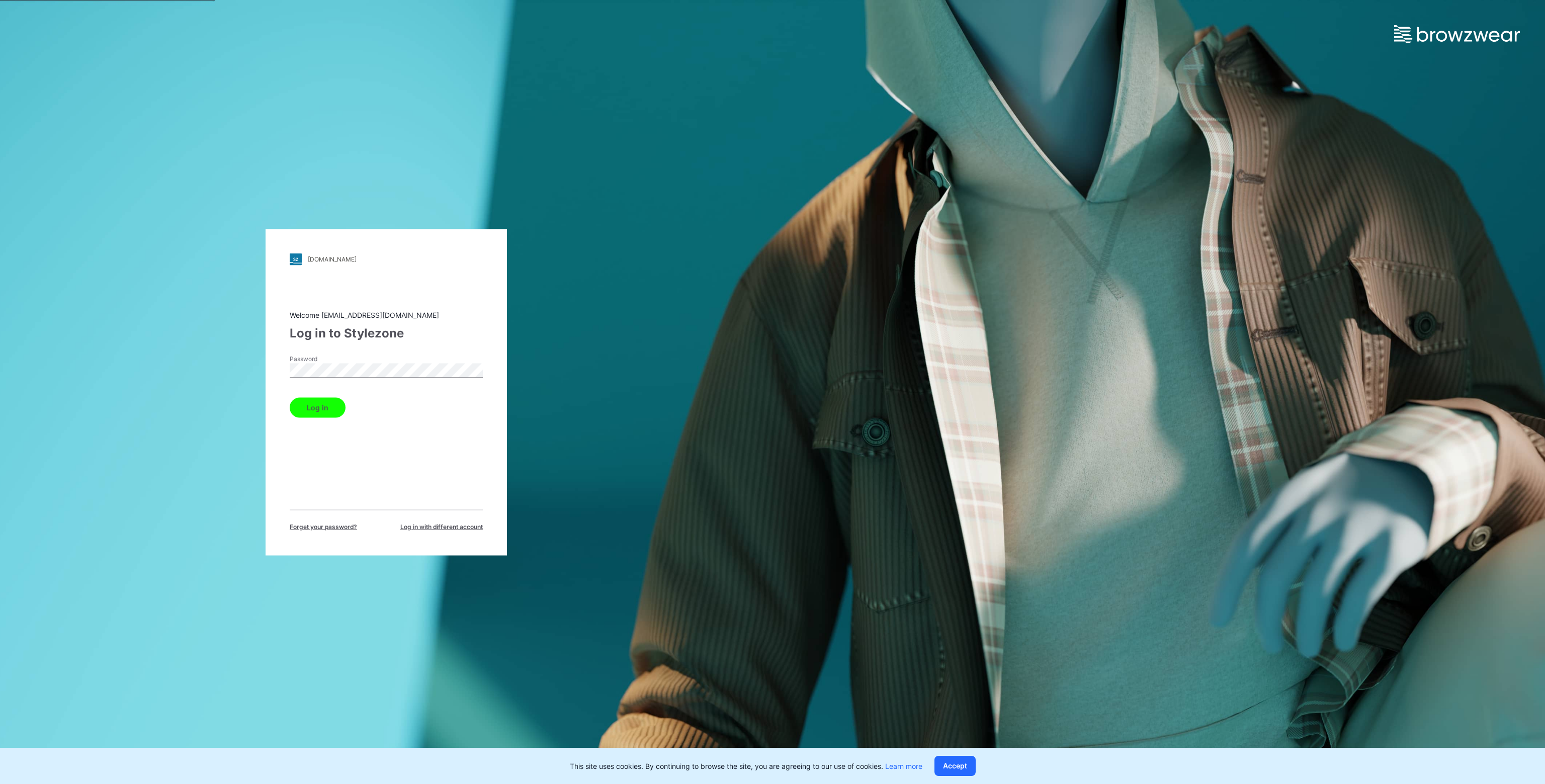
click at [328, 406] on button "Log in" at bounding box center [318, 407] width 56 height 20
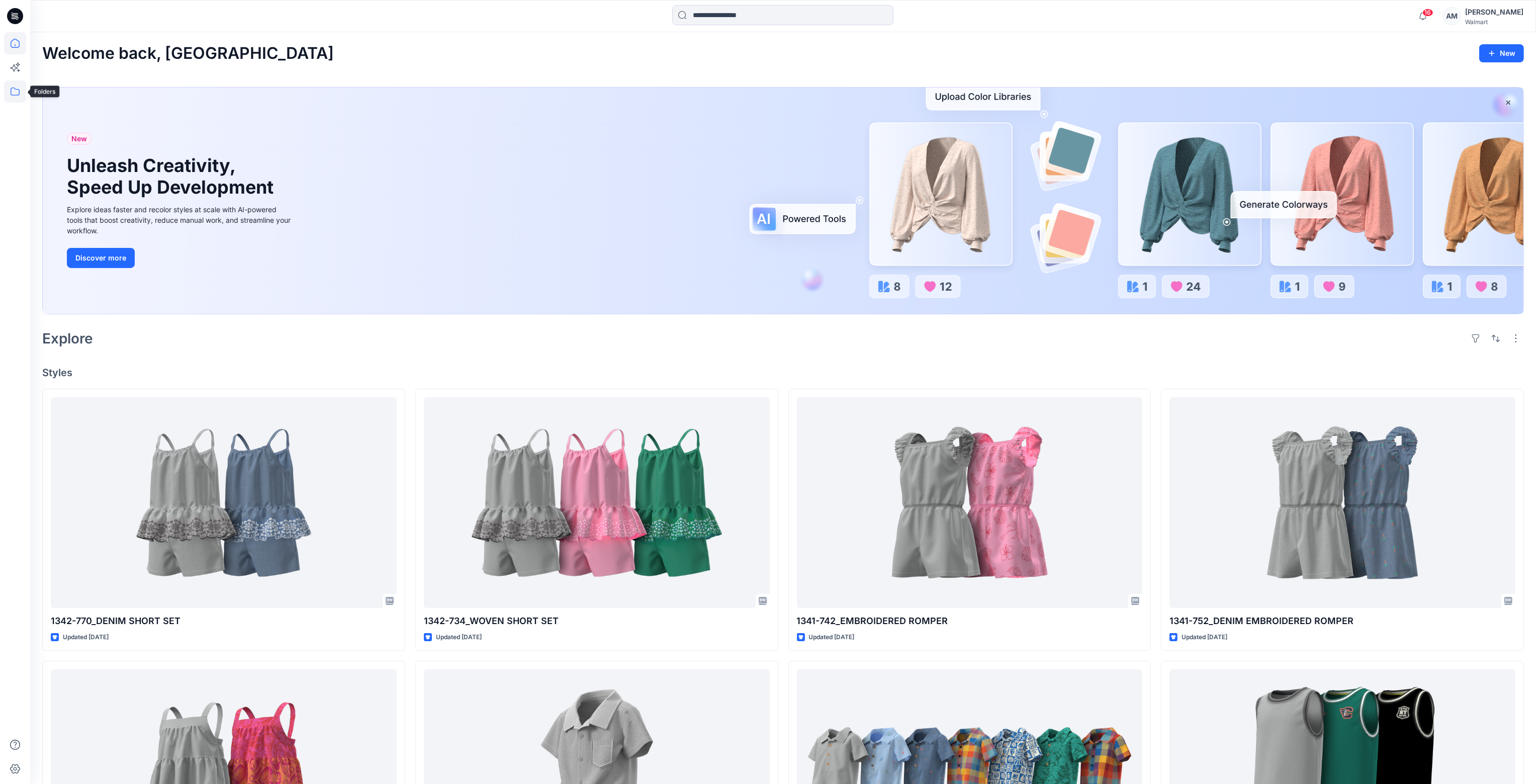
click at [10, 92] on icon at bounding box center [14, 91] width 22 height 22
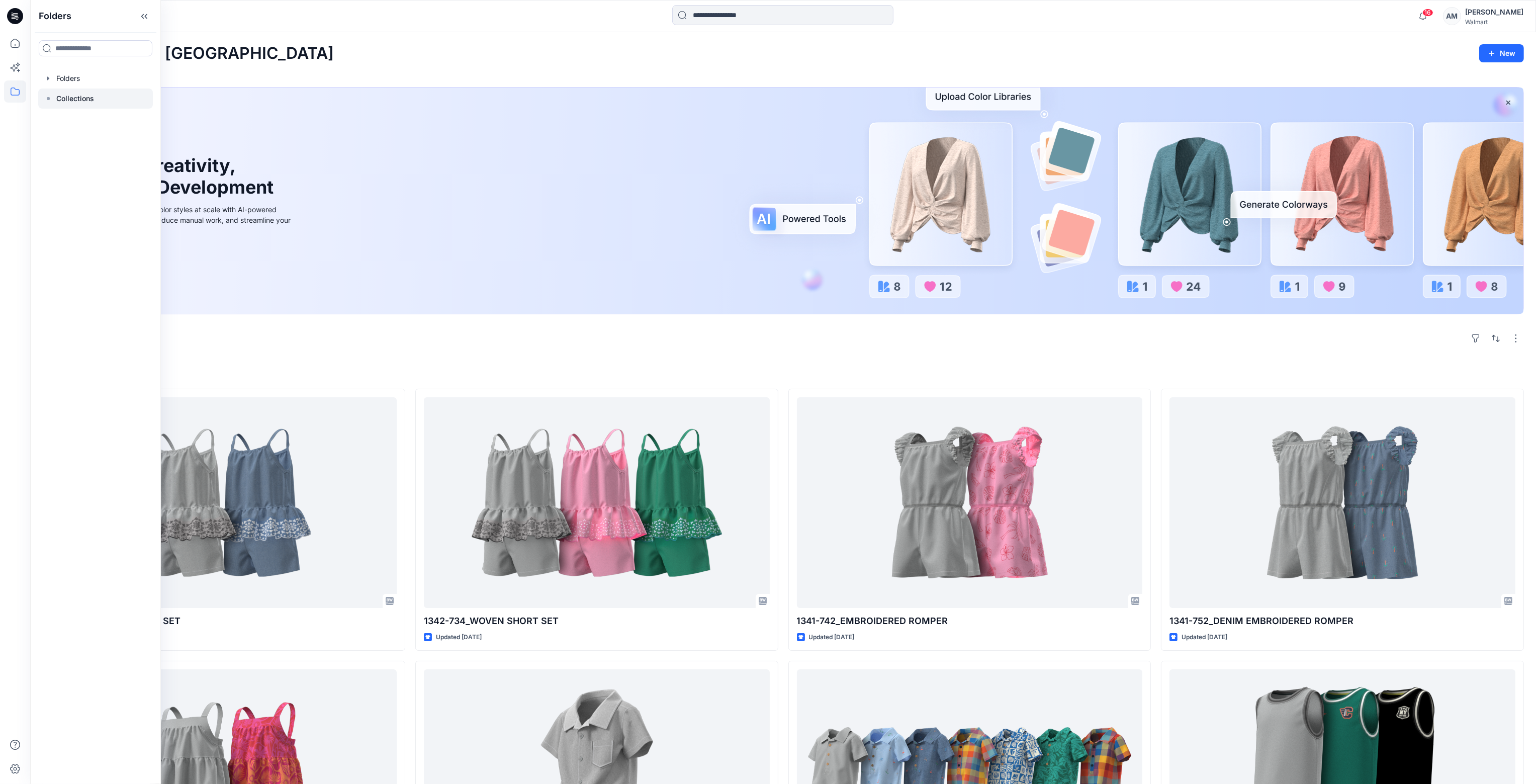
click at [82, 97] on p "Collections" at bounding box center [75, 98] width 38 height 12
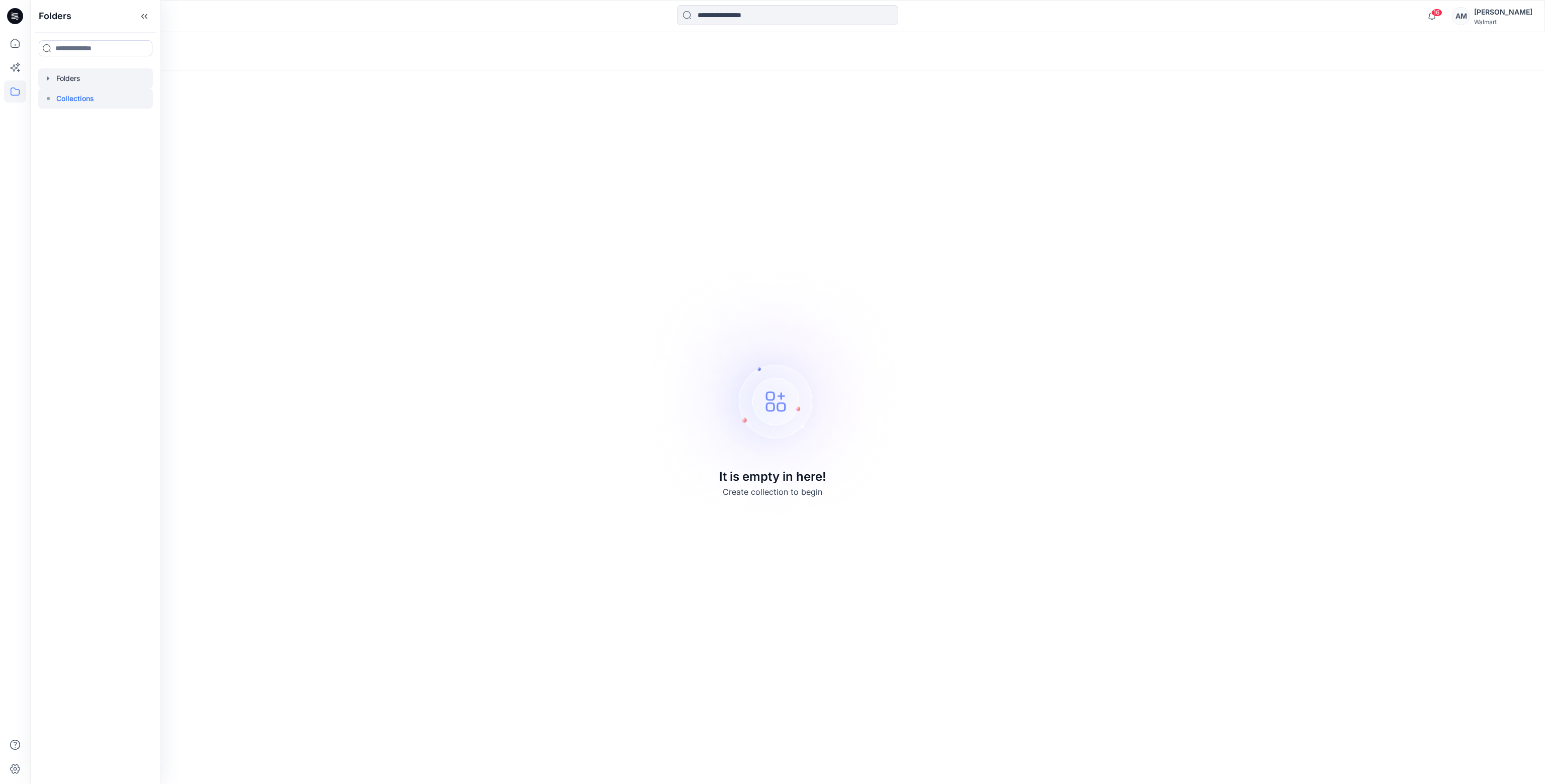
click at [74, 79] on div at bounding box center [96, 79] width 114 height 20
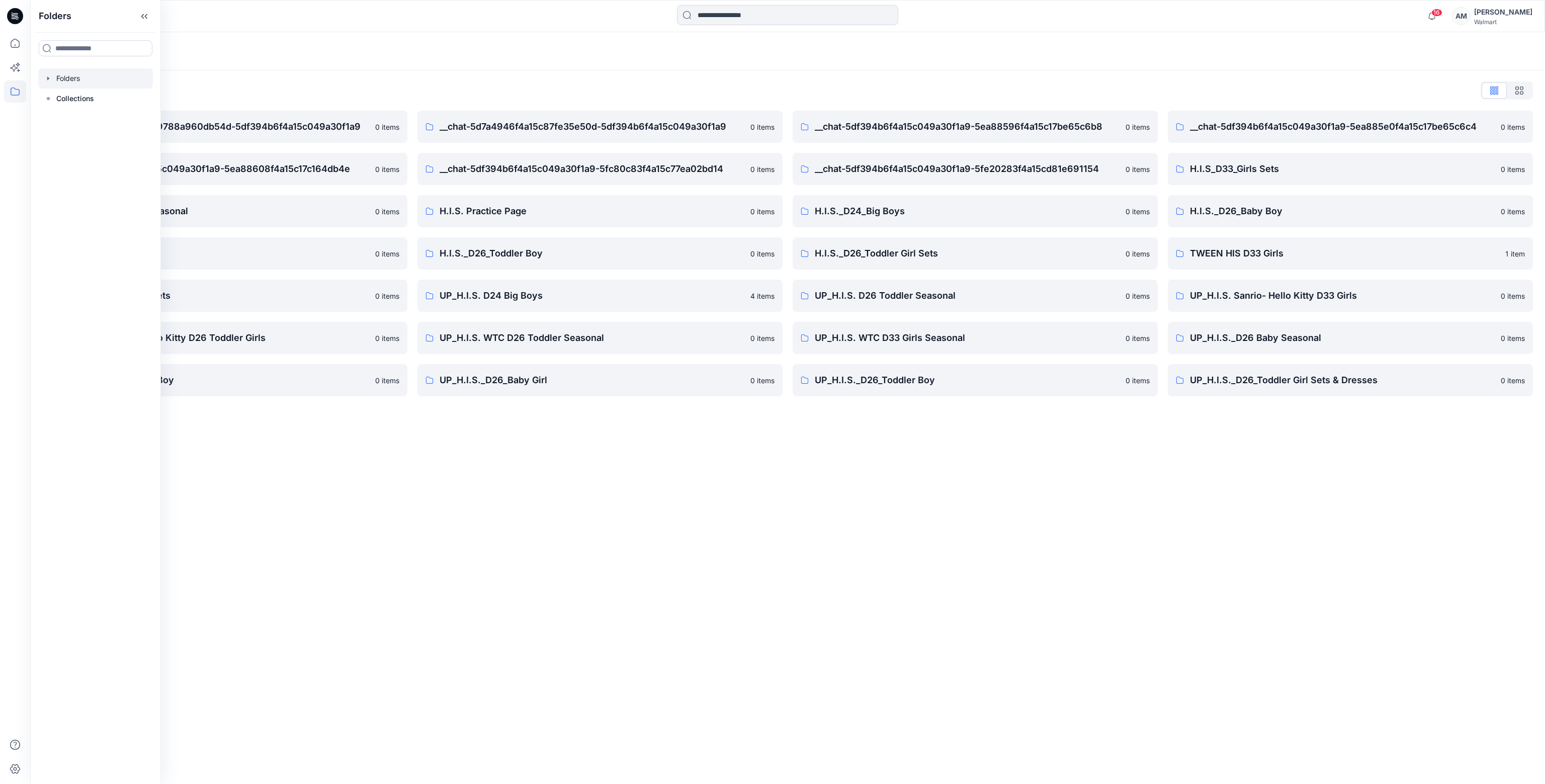
click at [47, 80] on icon "button" at bounding box center [48, 78] width 8 height 8
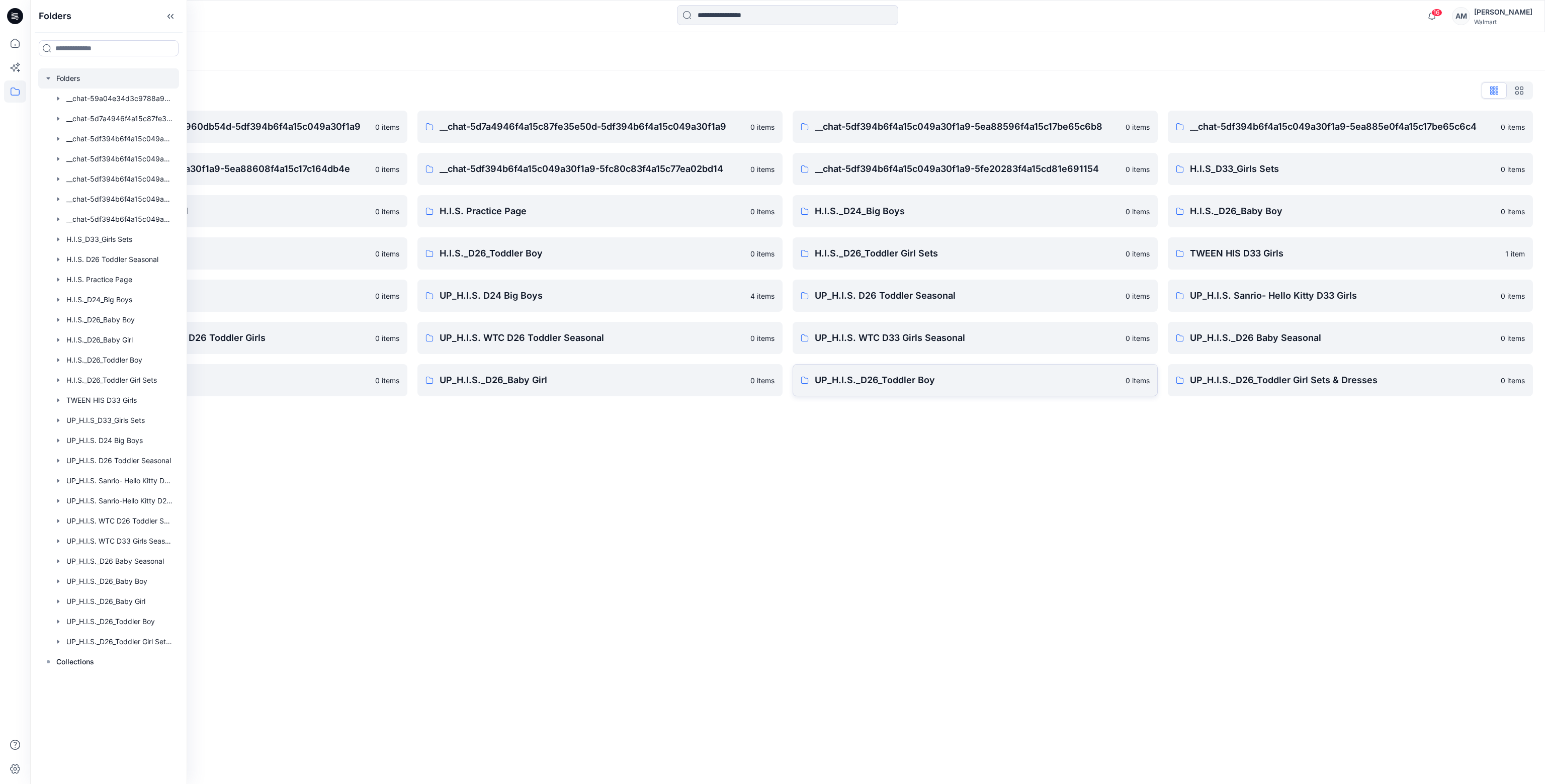
click at [960, 383] on p "UP_H.I.S._D26_Toddler Boy" at bounding box center [967, 380] width 305 height 14
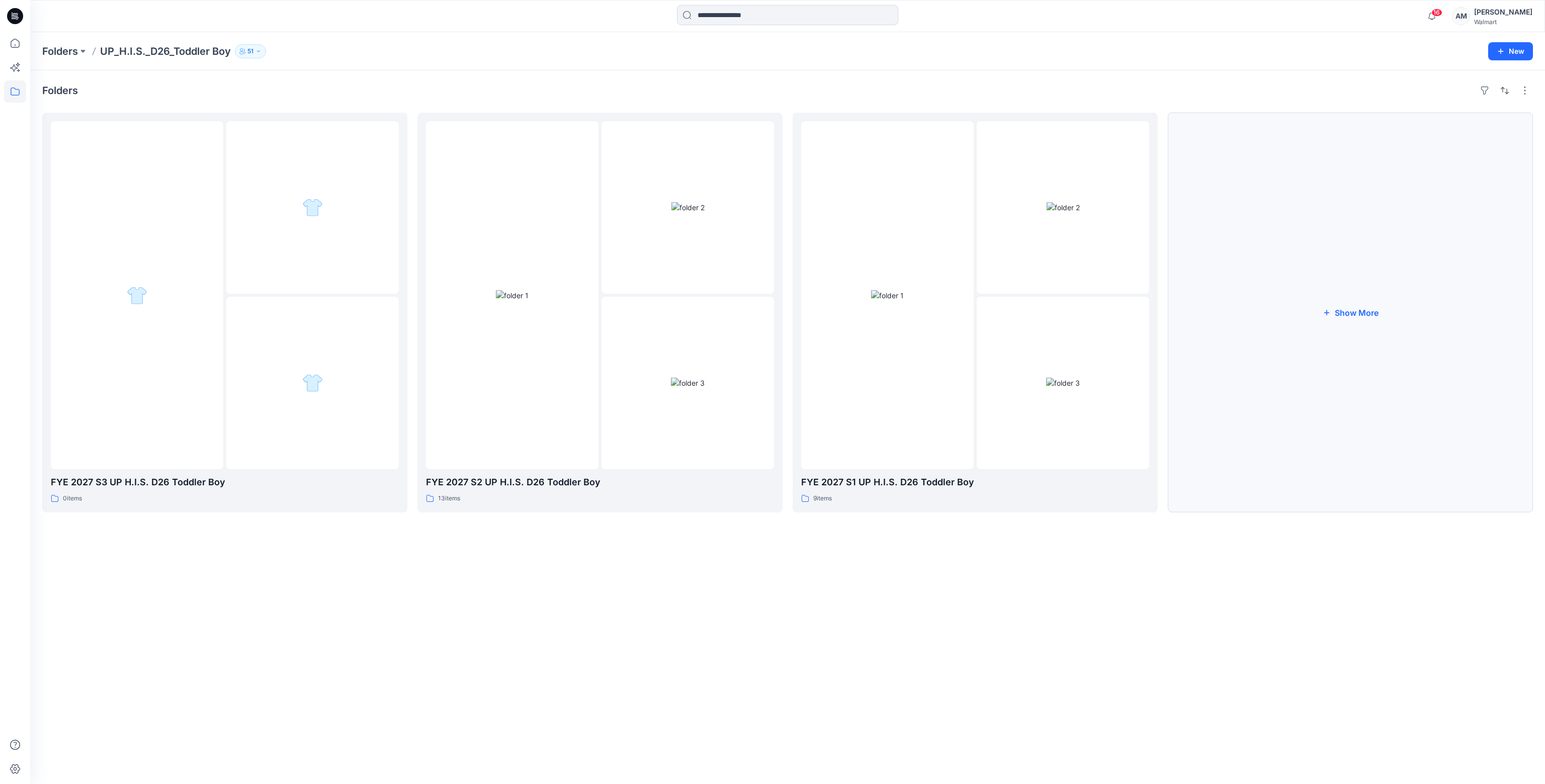
click at [1363, 316] on button "Show More" at bounding box center [1350, 312] width 365 height 400
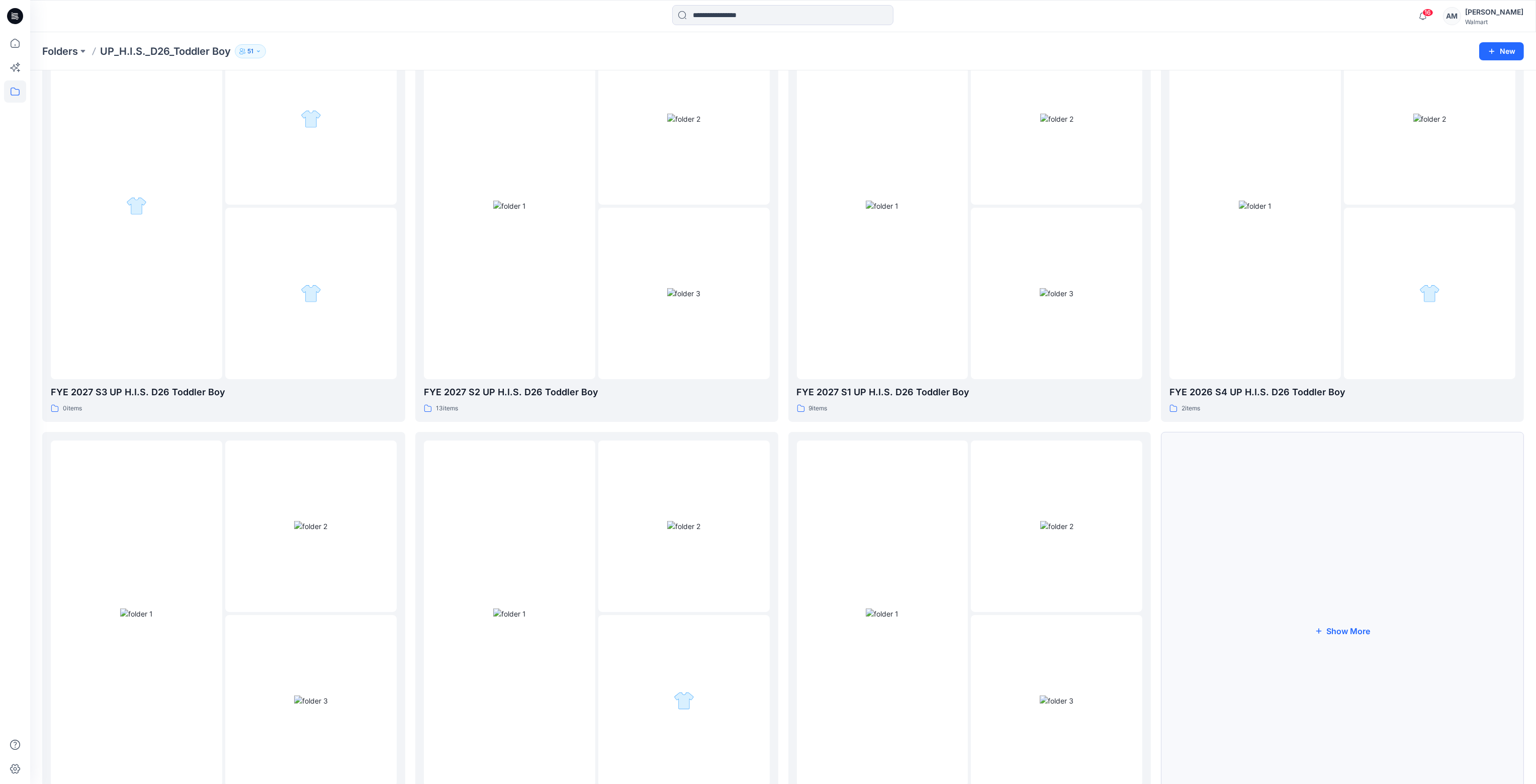
scroll to position [161, 0]
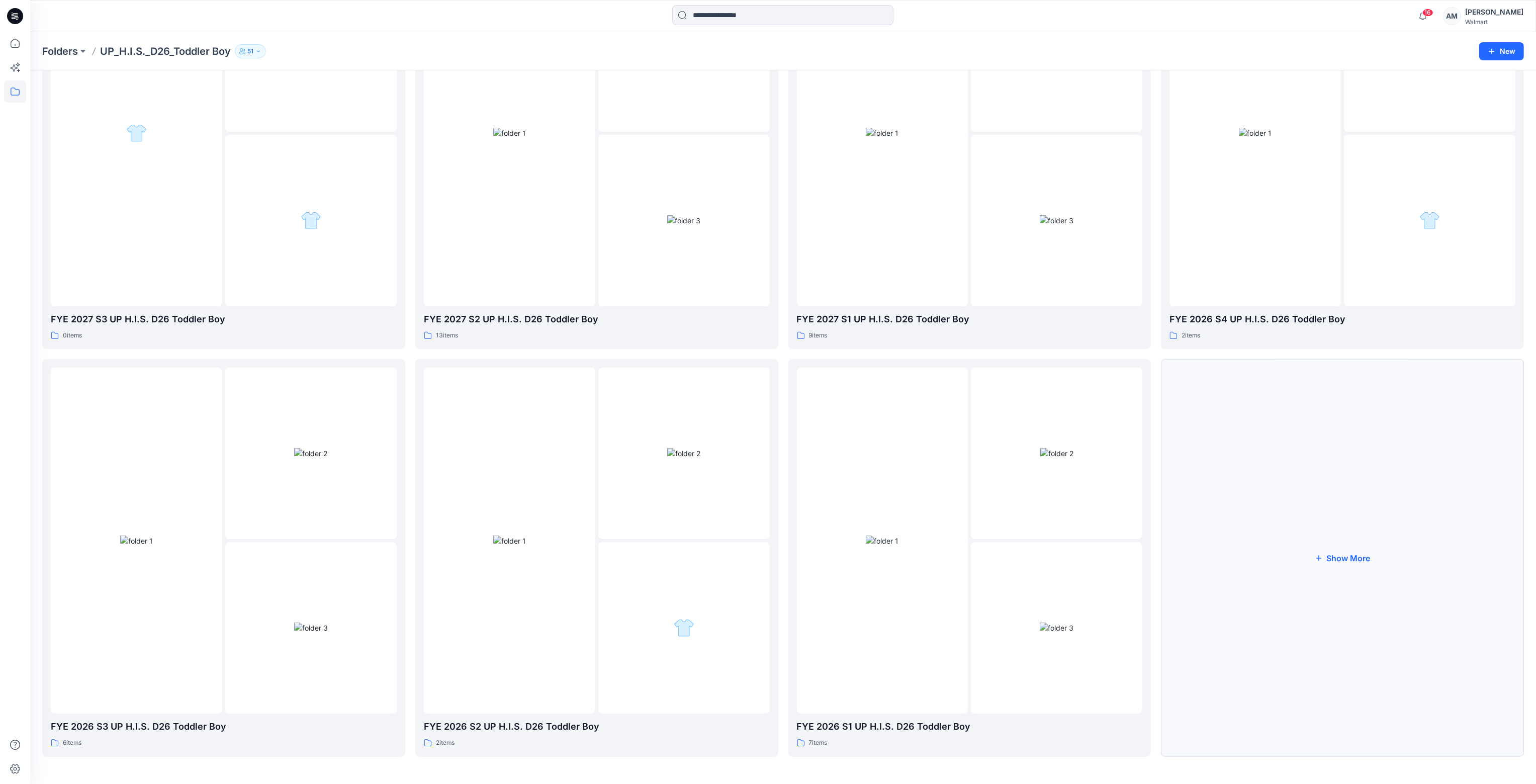
click at [1348, 558] on button "Show More" at bounding box center [1342, 558] width 363 height 397
click at [1318, 580] on div at bounding box center [1255, 541] width 172 height 346
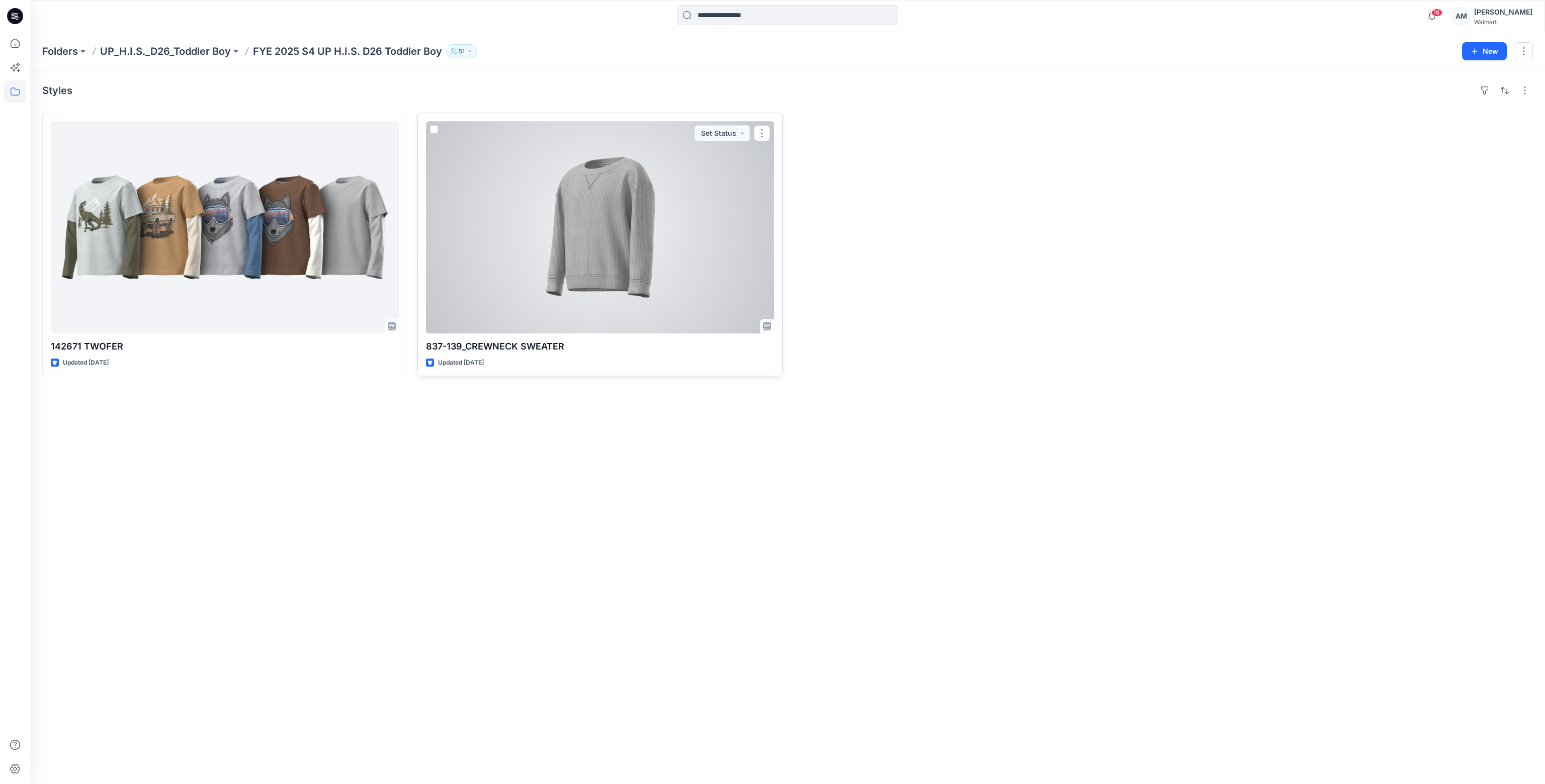
click at [629, 235] on div at bounding box center [599, 227] width 348 height 212
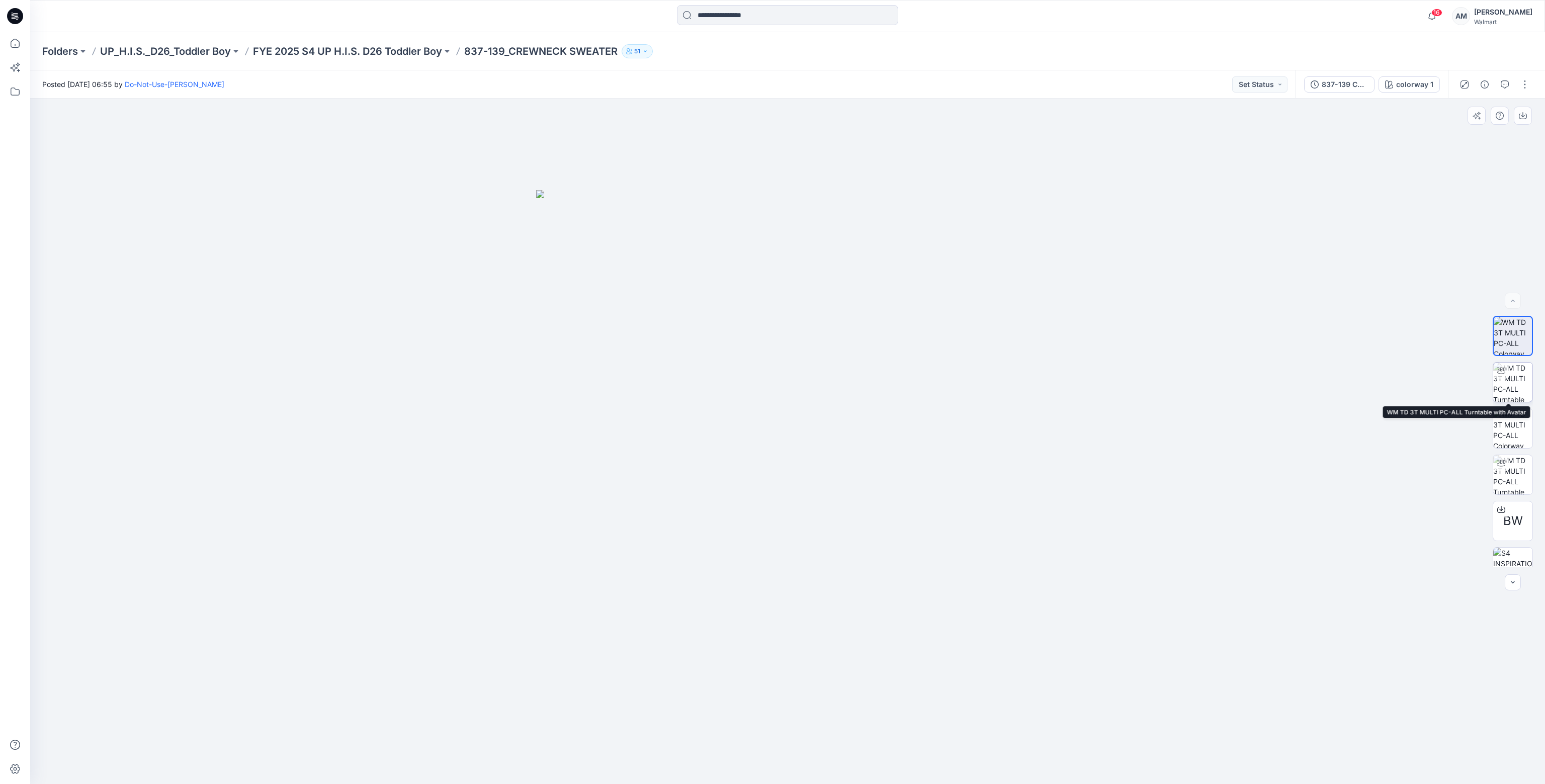
click at [1508, 388] on img at bounding box center [1512, 382] width 39 height 39
